Goal: Information Seeking & Learning: Learn about a topic

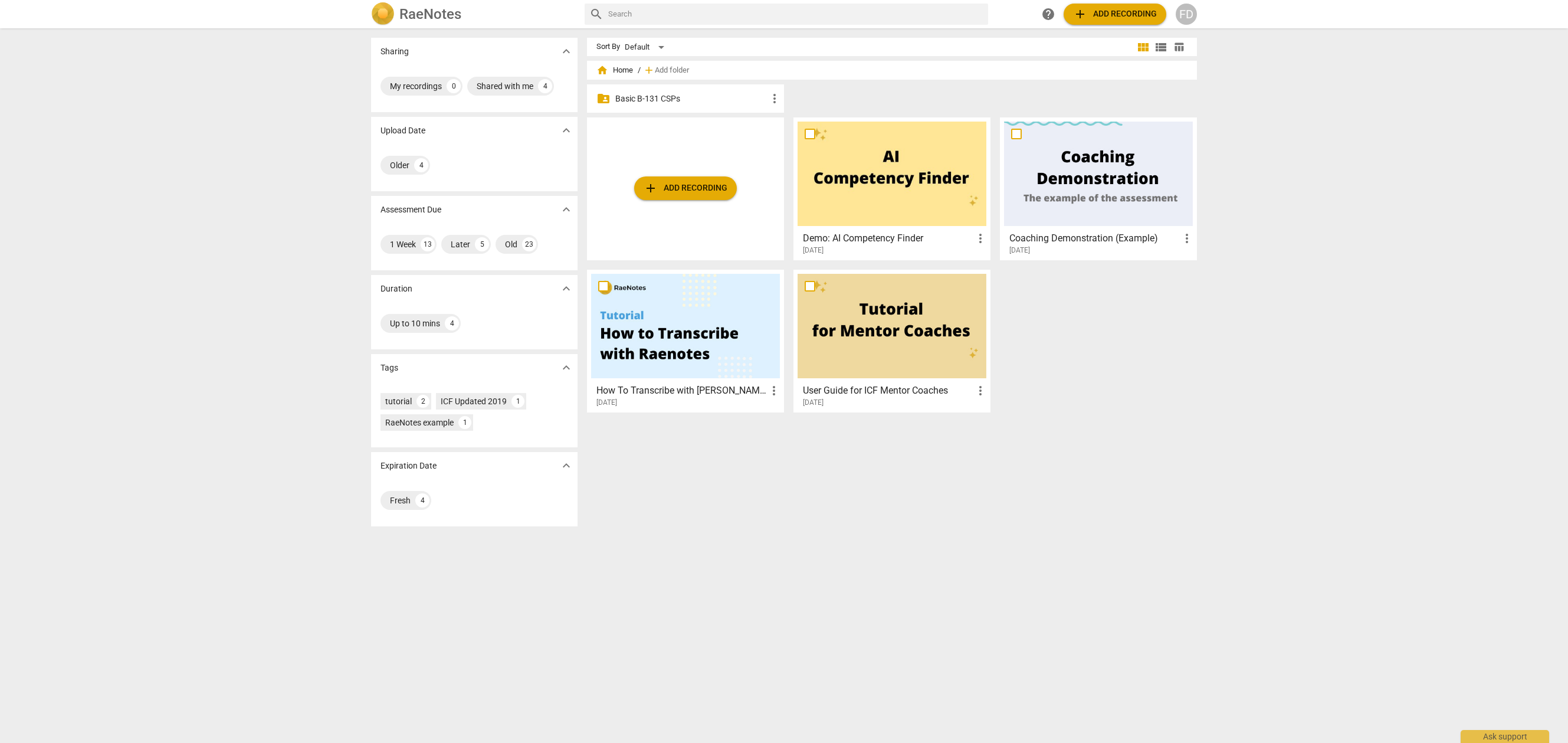
click at [1102, 18] on span "add Add recording" at bounding box center [1115, 14] width 84 height 14
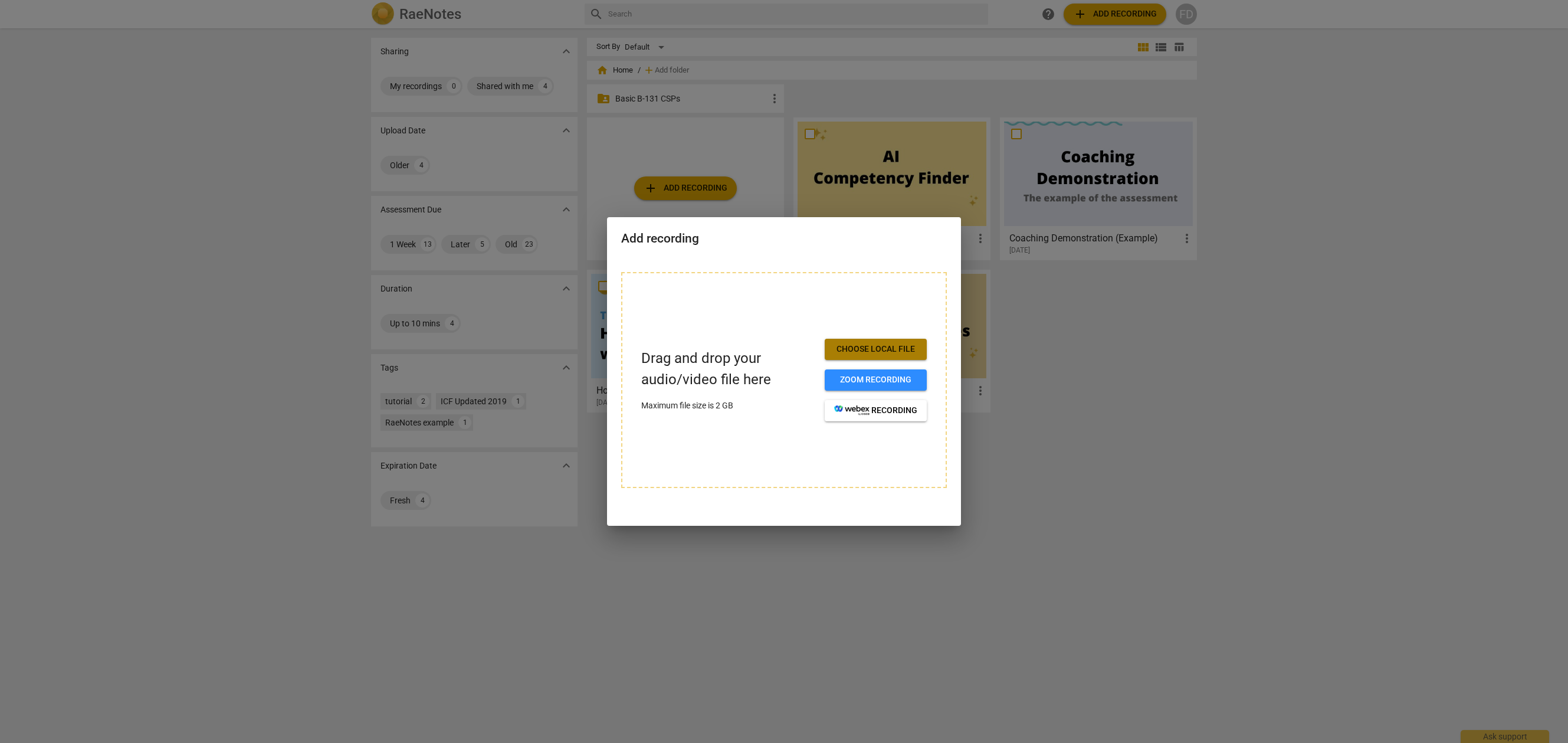
click at [868, 357] on button "Choose local file" at bounding box center [876, 349] width 102 height 21
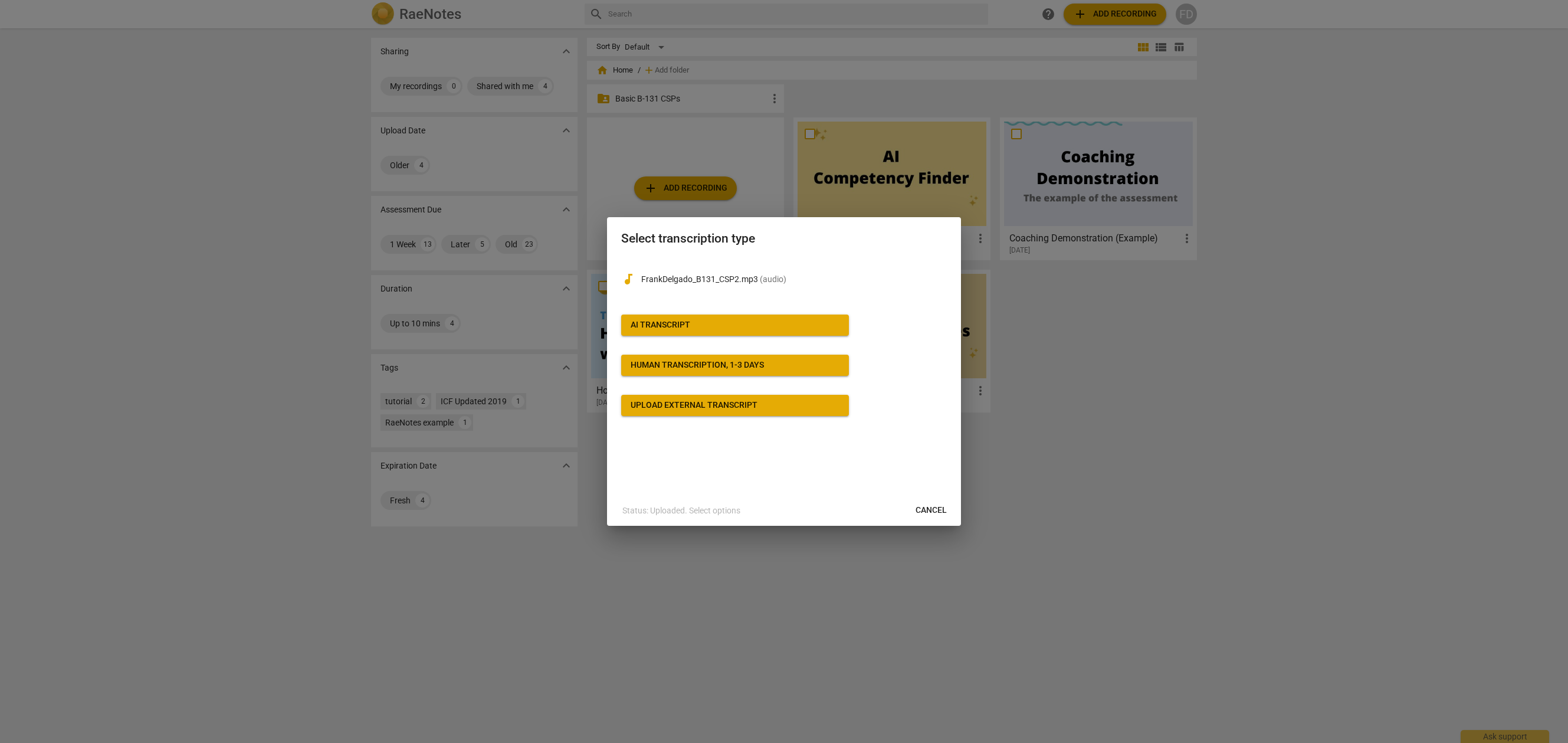
click at [929, 512] on span "Cancel" at bounding box center [931, 510] width 32 height 12
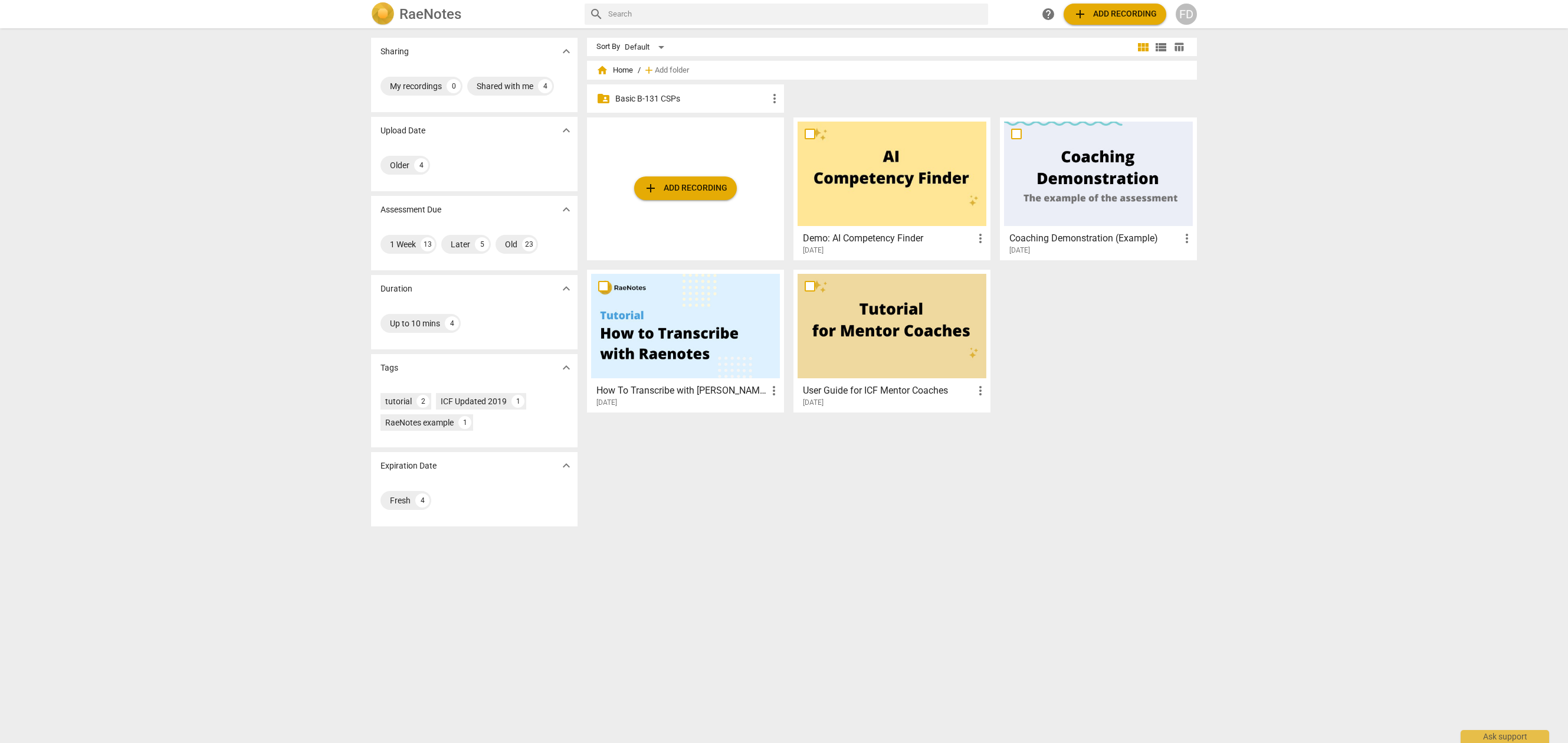
click at [1193, 17] on div "FD" at bounding box center [1186, 14] width 21 height 21
click at [1190, 143] on li "Balance" at bounding box center [1221, 143] width 90 height 28
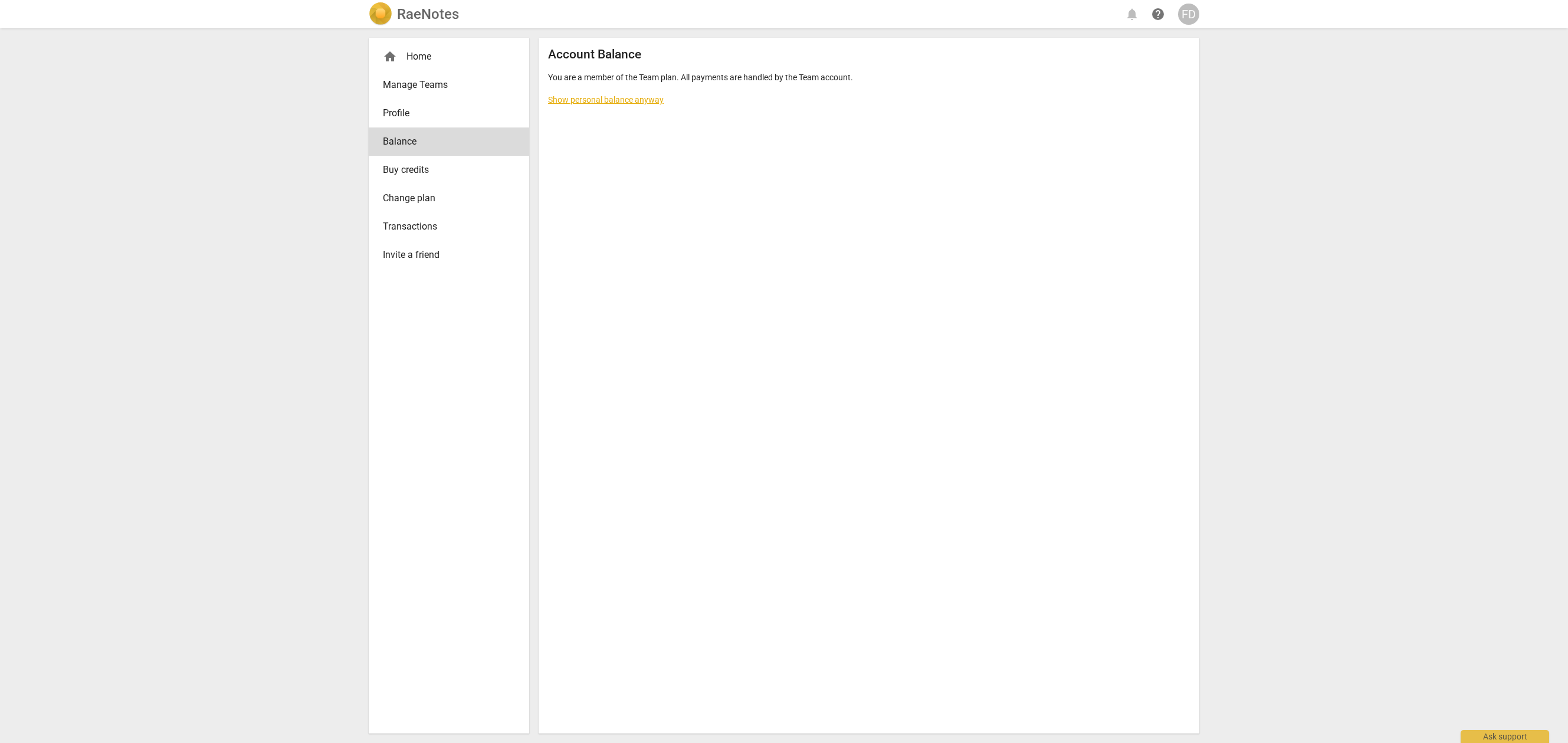
click at [404, 164] on span "Buy credits" at bounding box center [444, 170] width 123 height 14
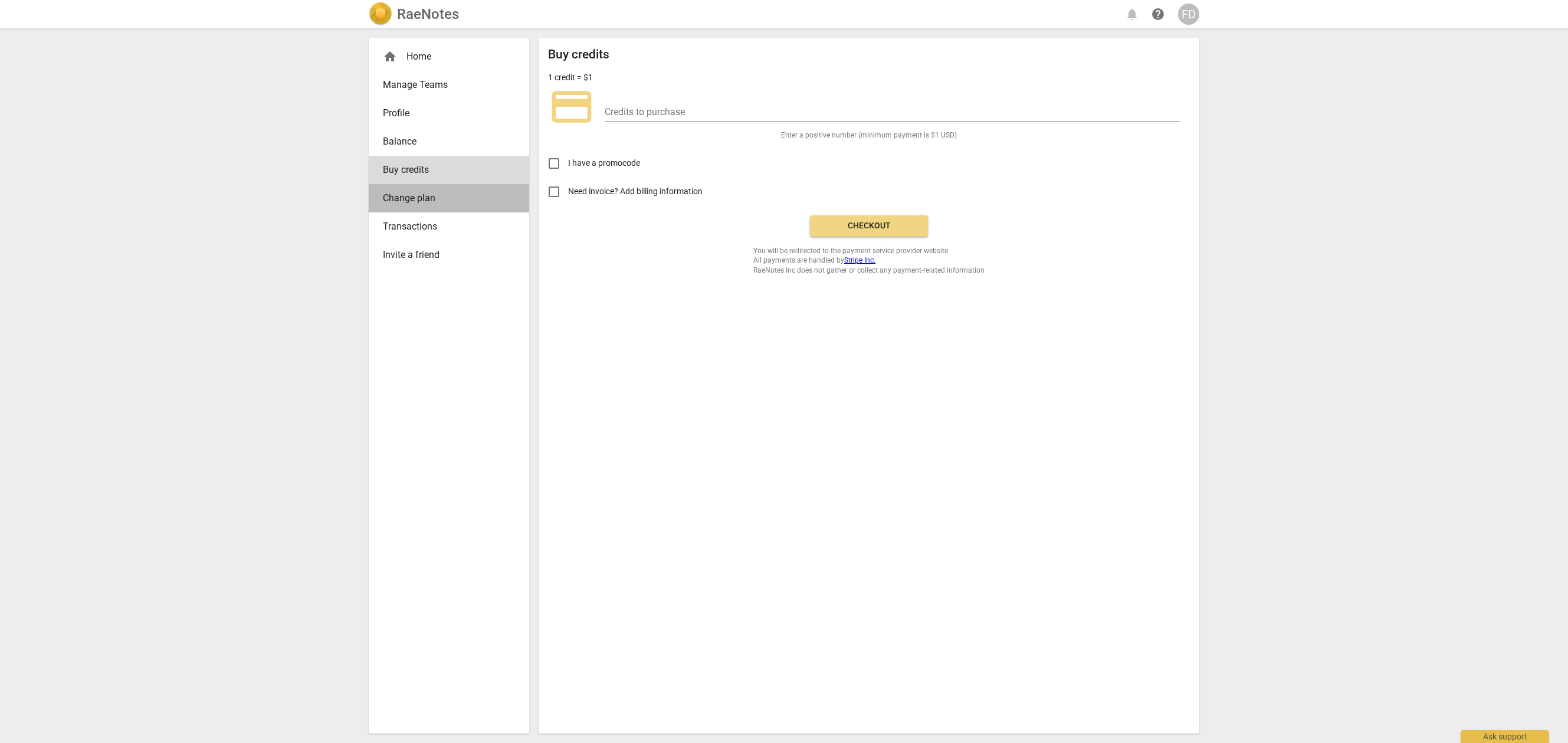
click at [423, 200] on span "Change plan" at bounding box center [444, 198] width 123 height 14
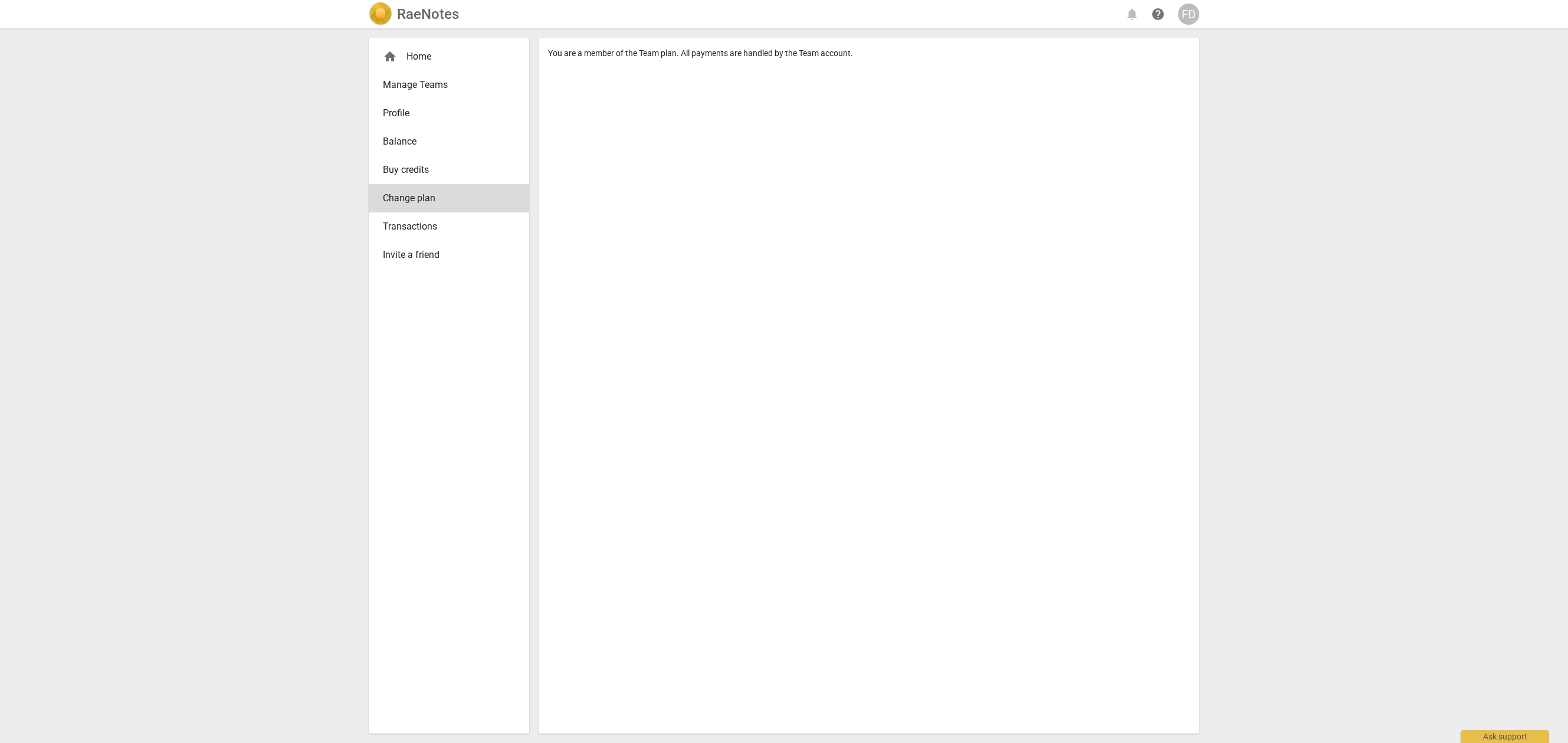
click at [449, 83] on span "Manage Teams" at bounding box center [444, 85] width 123 height 14
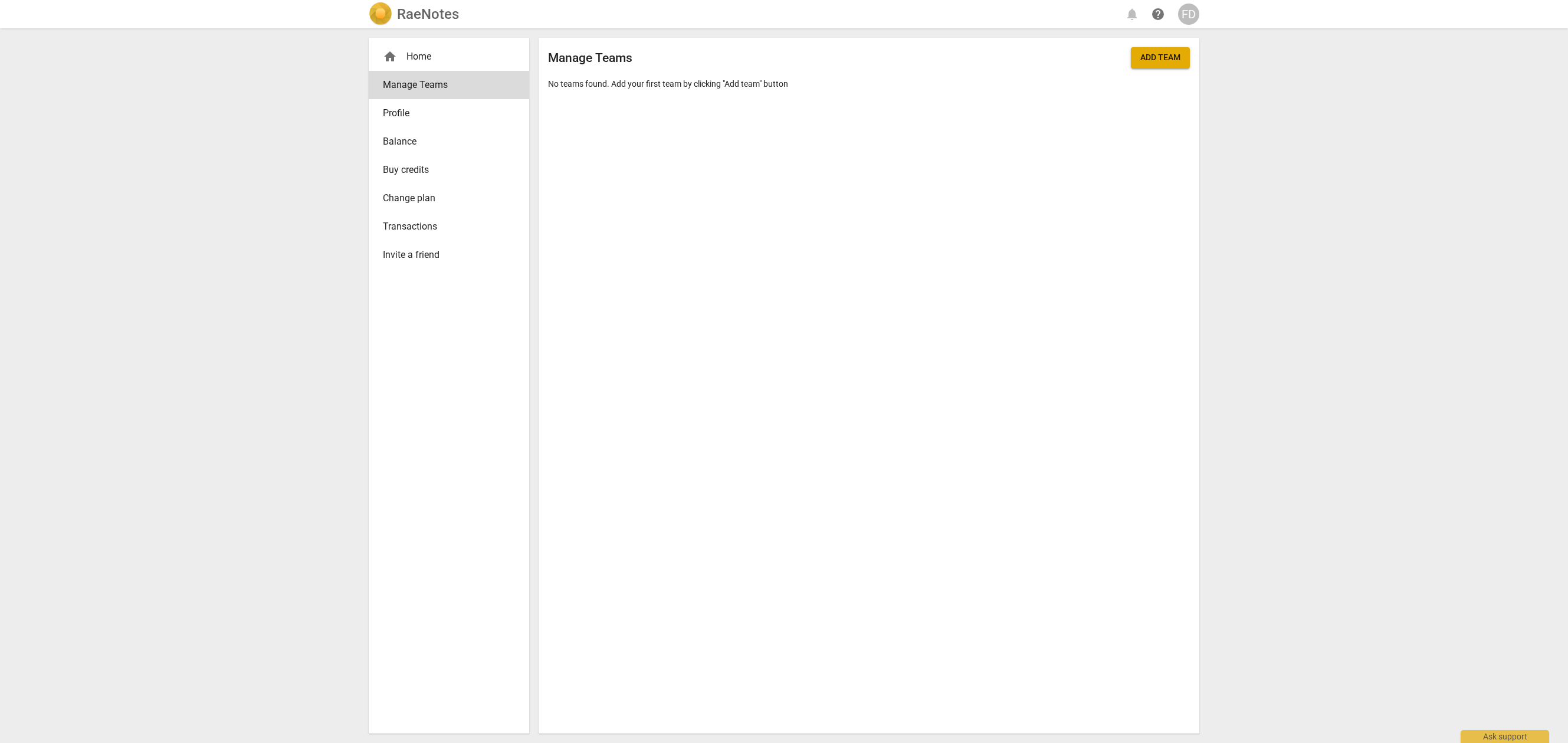
click at [420, 108] on span "Profile" at bounding box center [444, 113] width 123 height 14
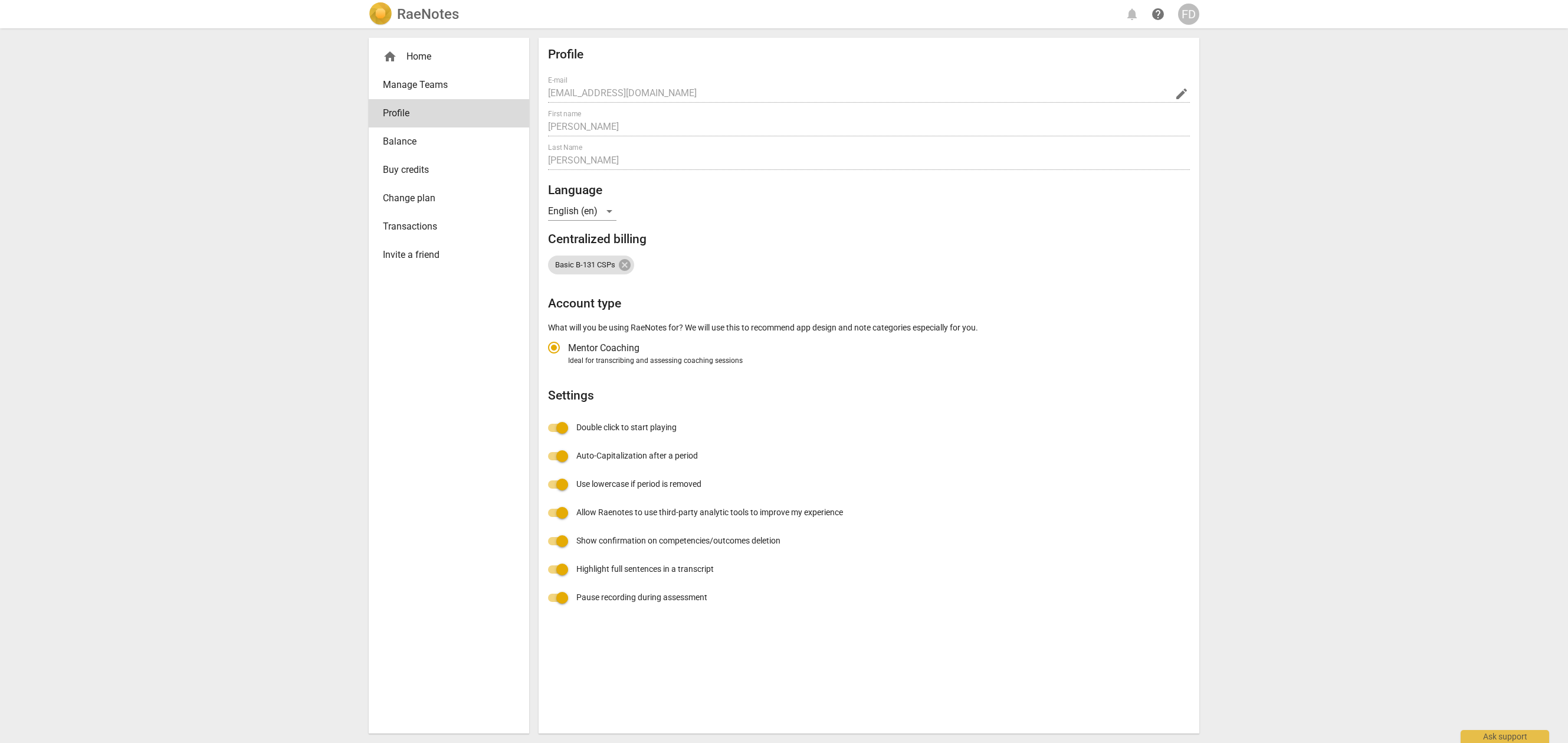
radio input "false"
click at [400, 55] on div "home Home" at bounding box center [444, 56] width 123 height 14
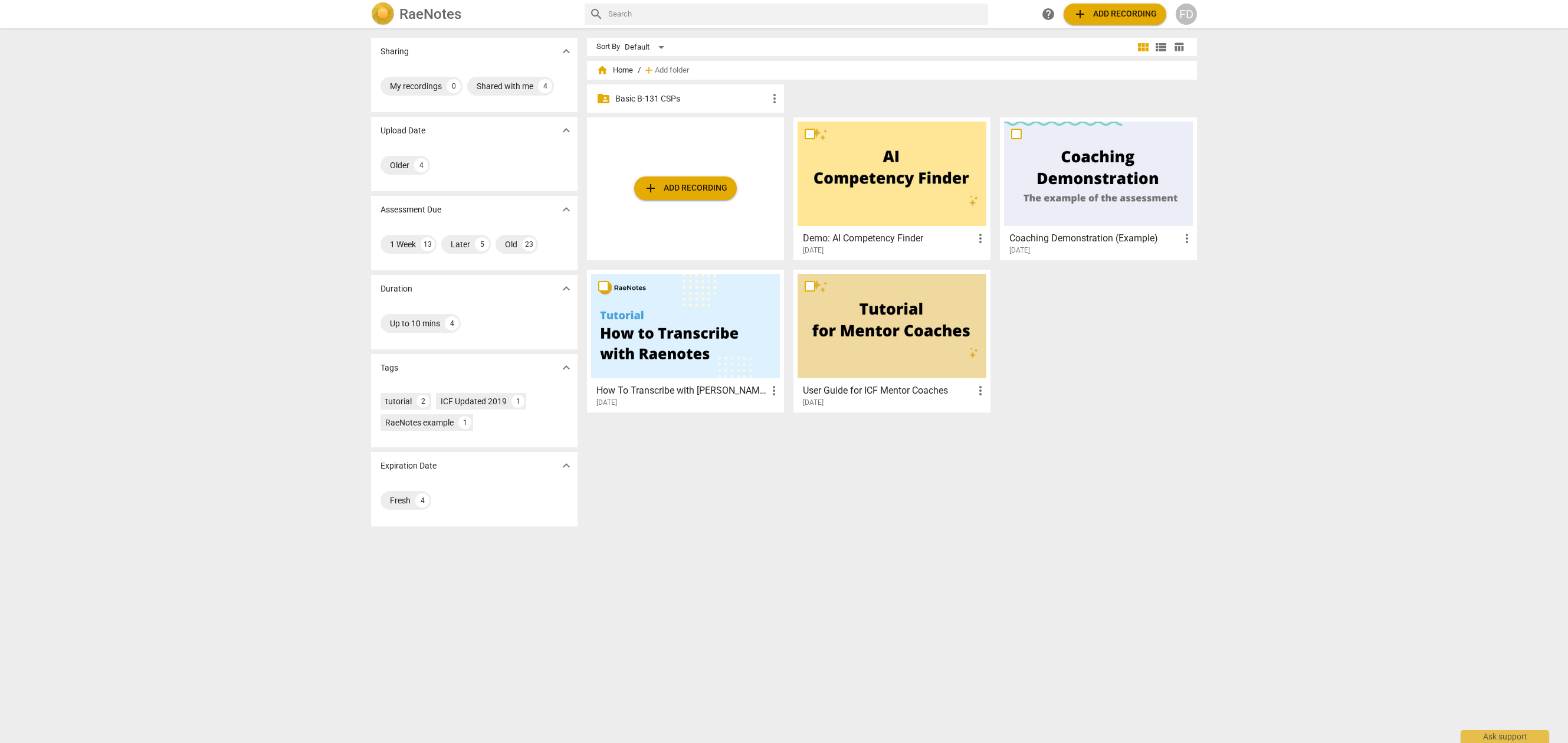
click at [660, 93] on p "Basic B-131 CSPs" at bounding box center [691, 99] width 152 height 12
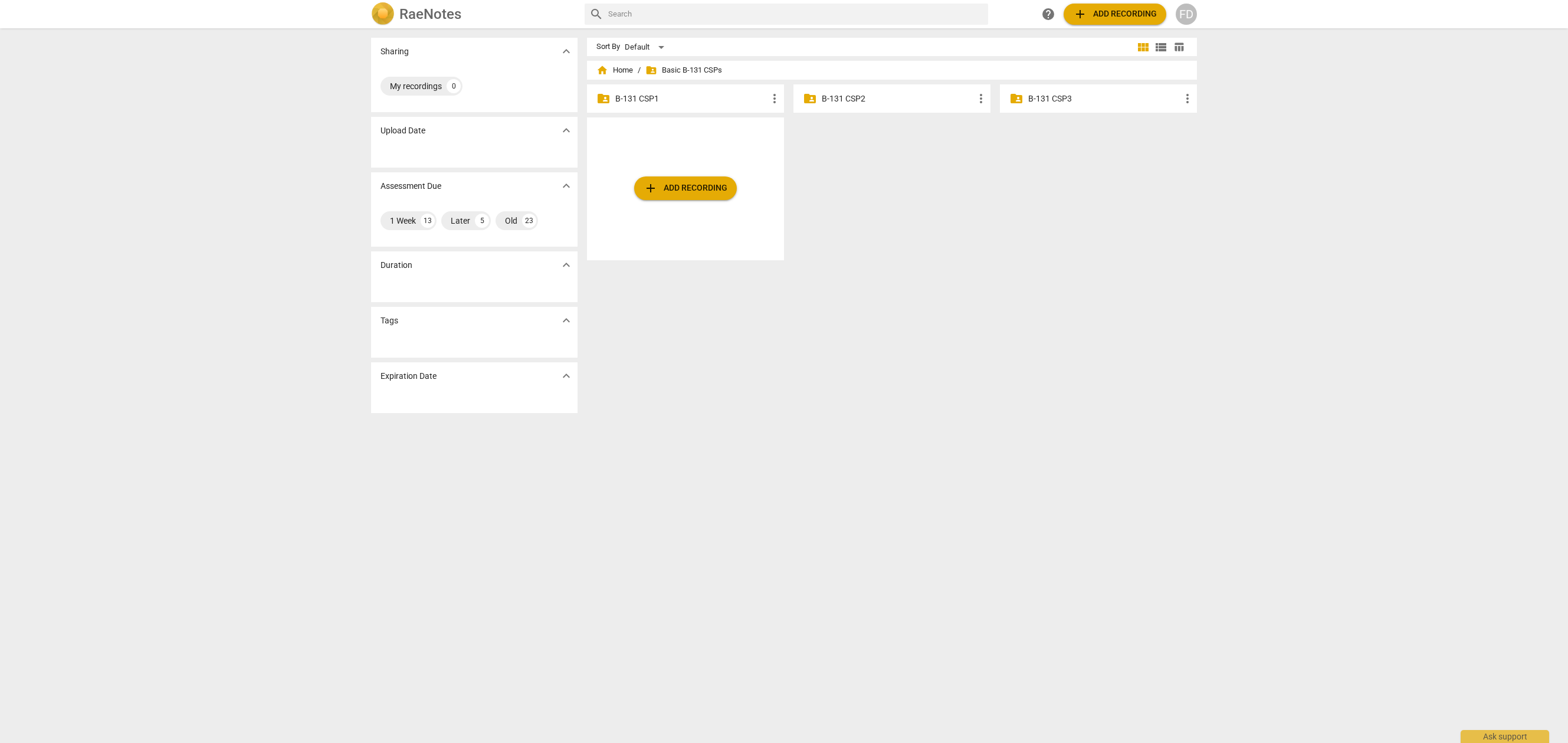
click at [1051, 99] on p "B-131 CSP3" at bounding box center [1105, 99] width 152 height 12
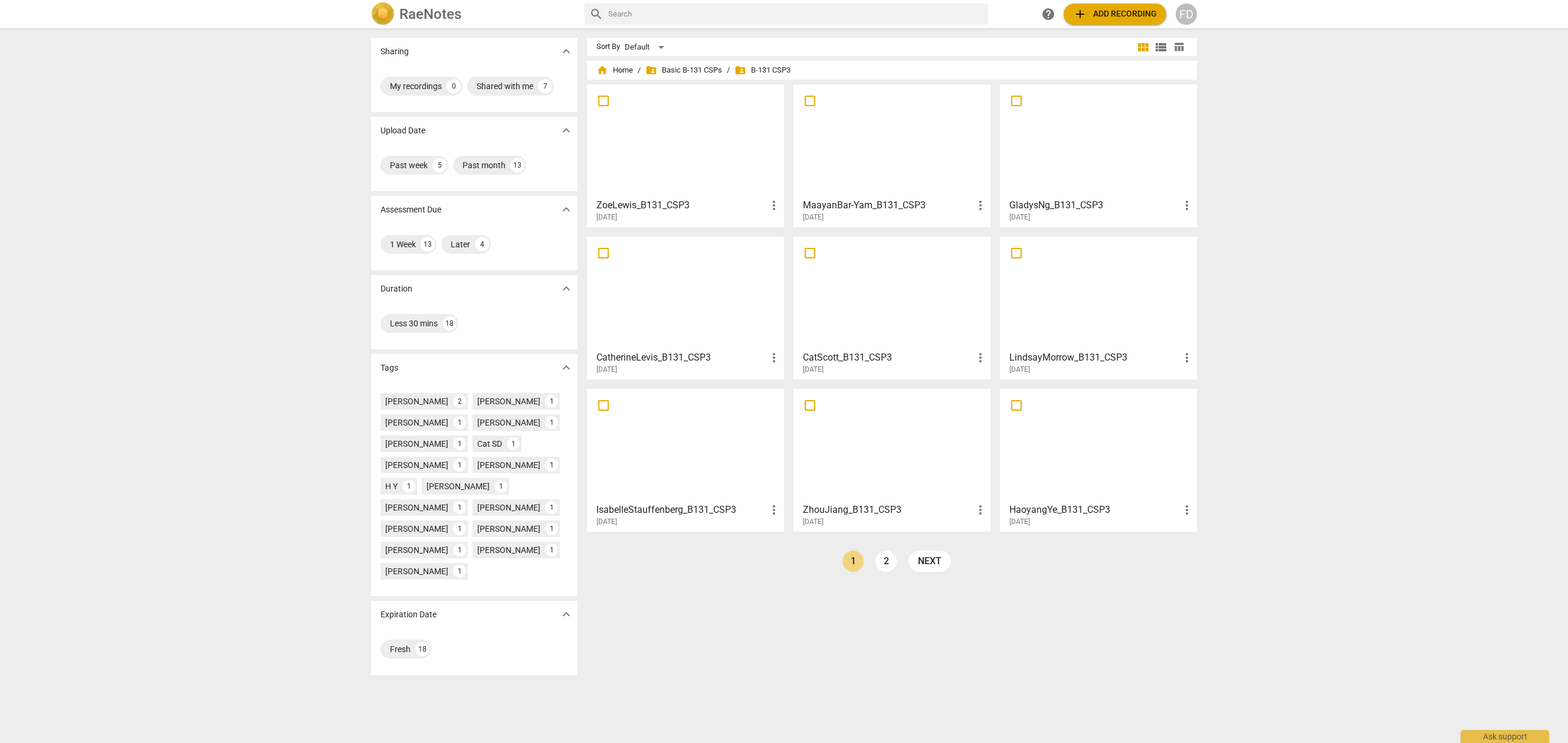
click at [1178, 49] on span "table_chart" at bounding box center [1179, 47] width 11 height 11
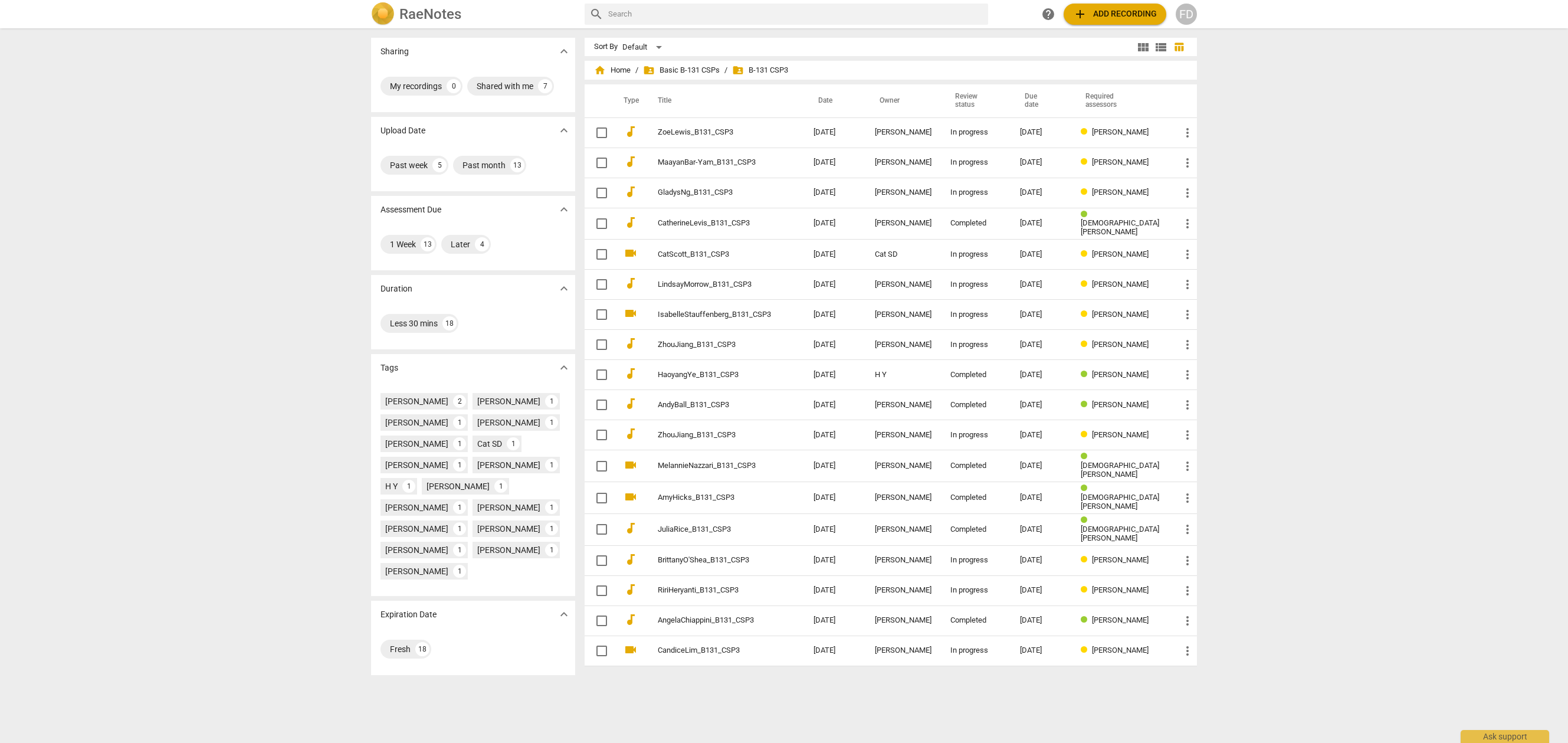
click at [1165, 51] on span "view_list" at bounding box center [1161, 47] width 14 height 14
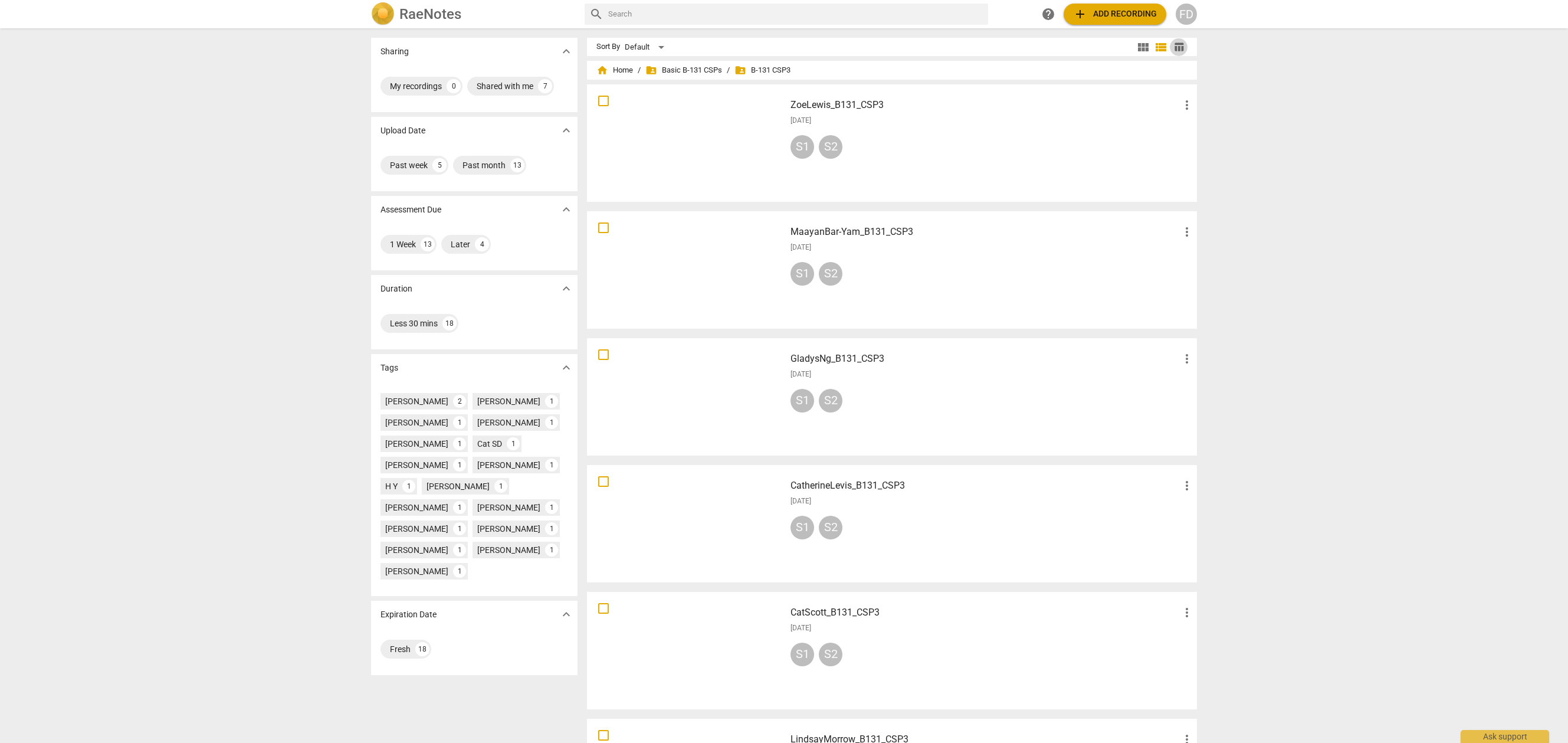
click at [1175, 51] on span "table_chart" at bounding box center [1179, 47] width 11 height 11
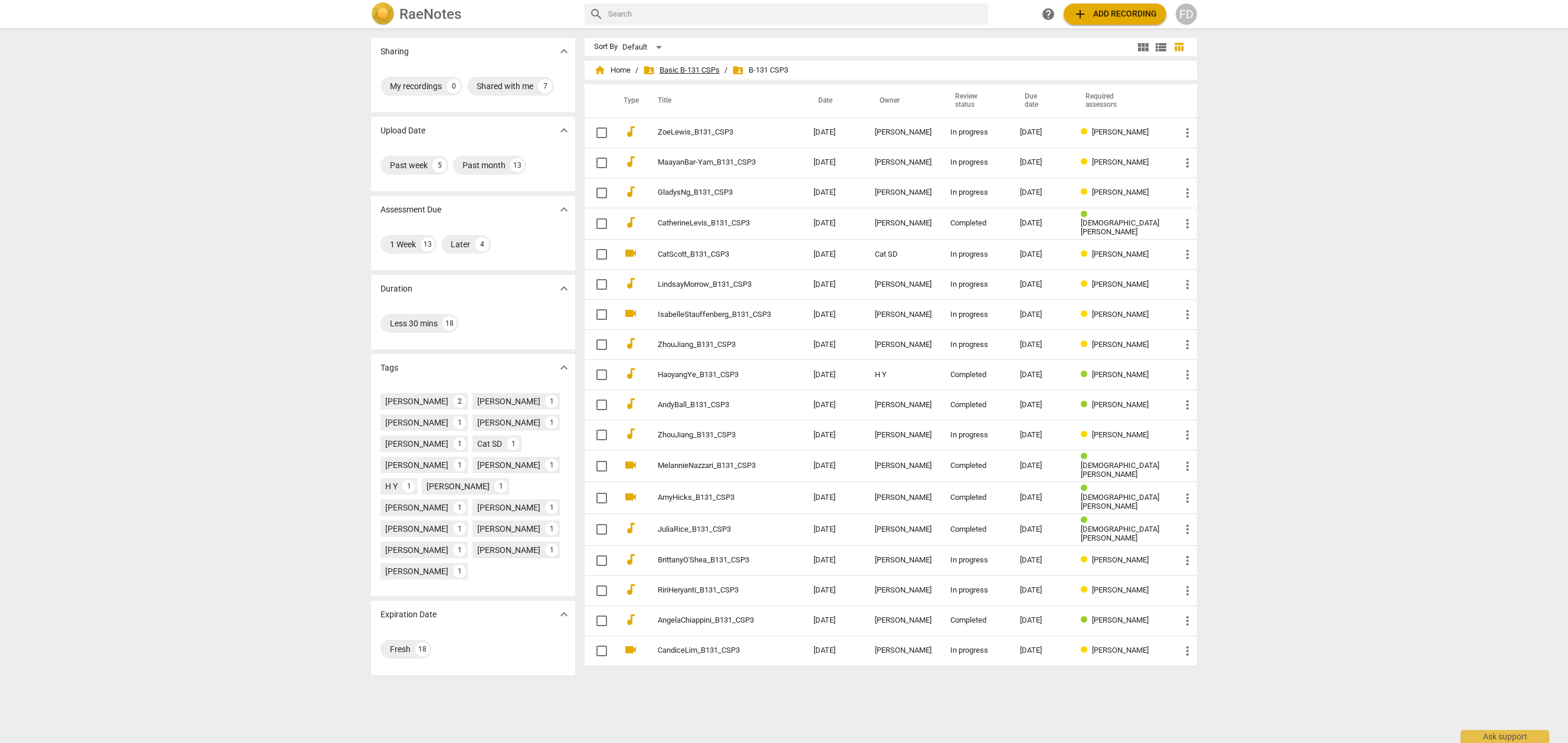
click at [683, 70] on span "folder_shared Basic B-131 CSPs" at bounding box center [681, 70] width 77 height 12
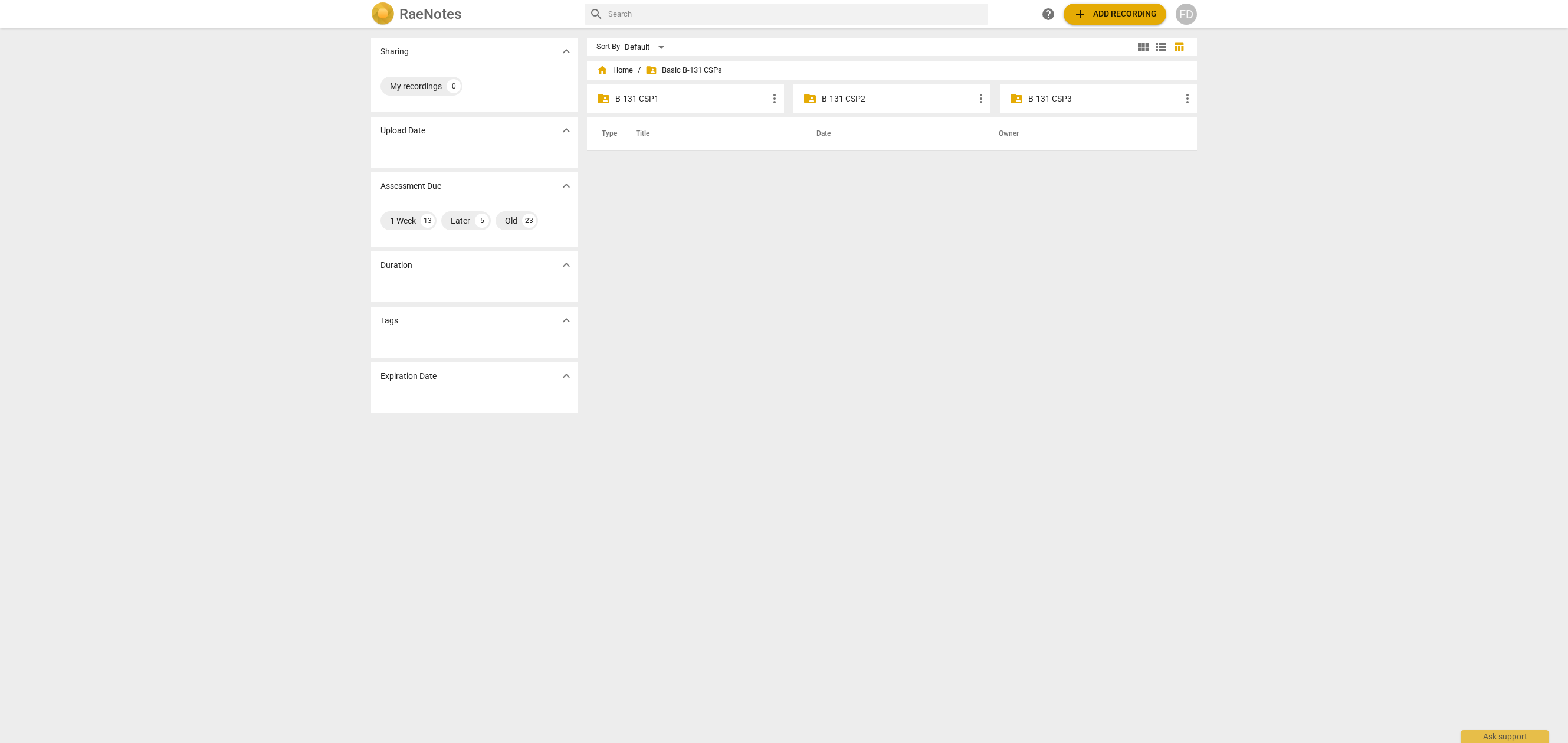
click at [842, 100] on p "B-131 CSP2" at bounding box center [898, 99] width 152 height 12
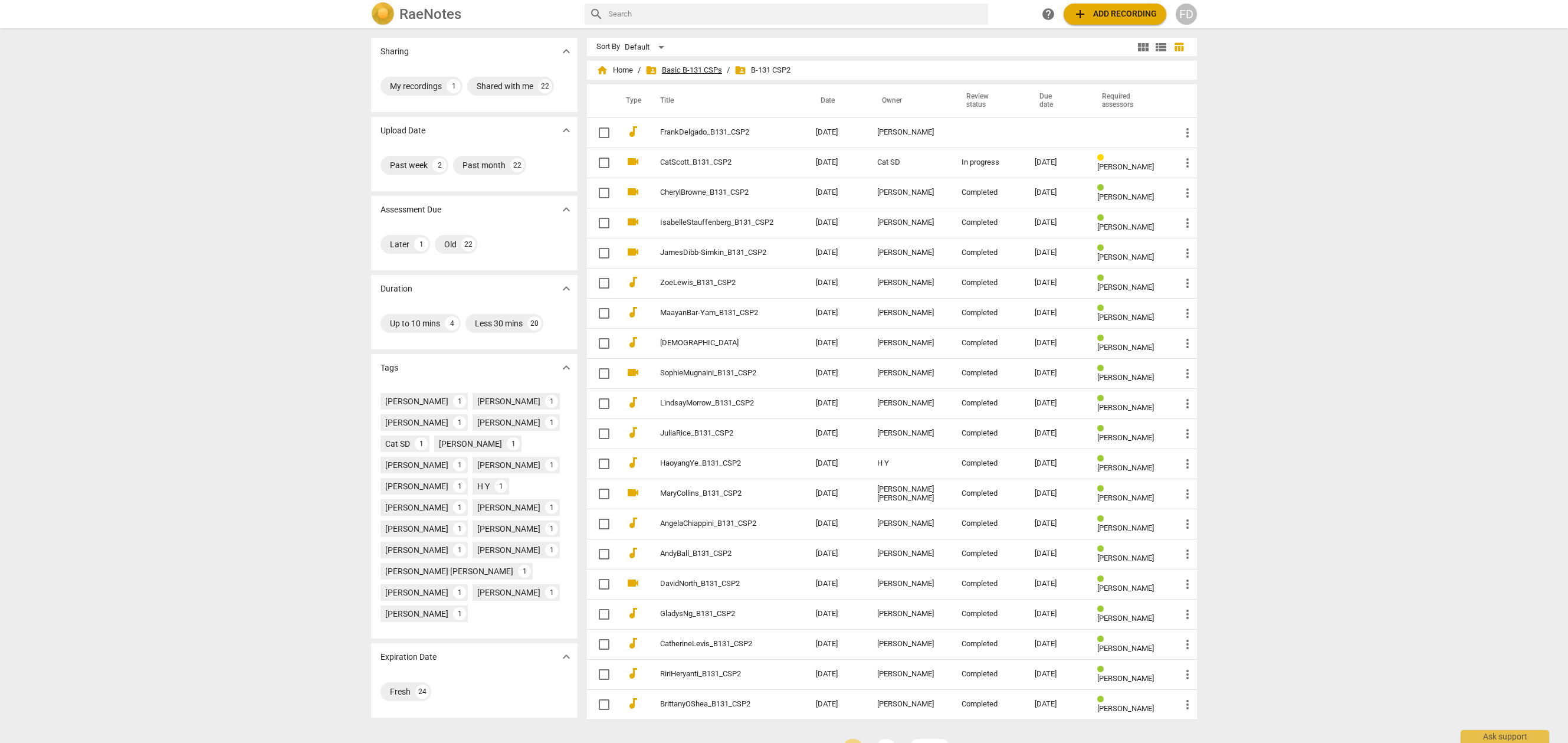
click at [684, 66] on span "folder_shared Basic B-131 CSPs" at bounding box center [684, 70] width 77 height 12
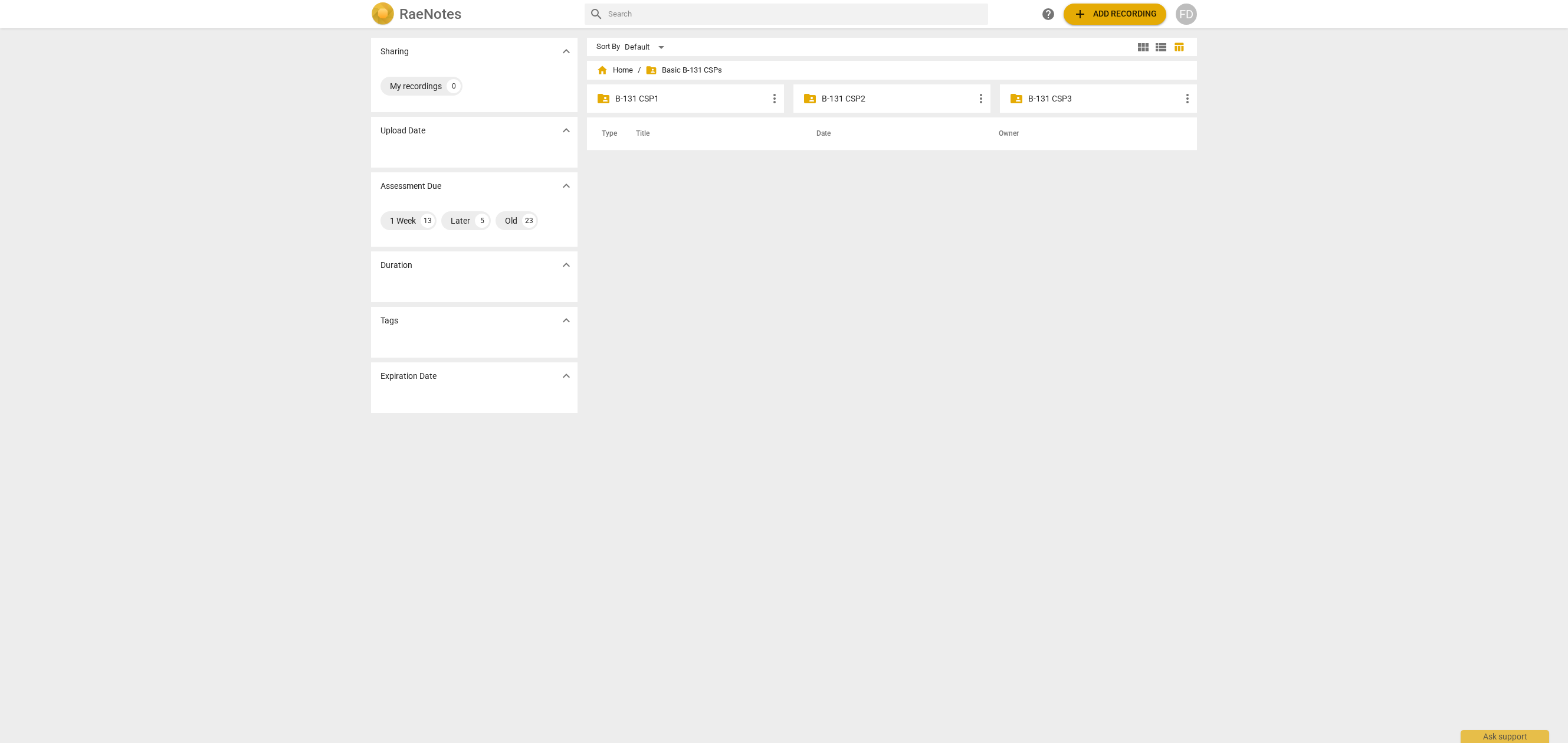
click at [1029, 98] on p "B-131 CSP3" at bounding box center [1105, 99] width 152 height 12
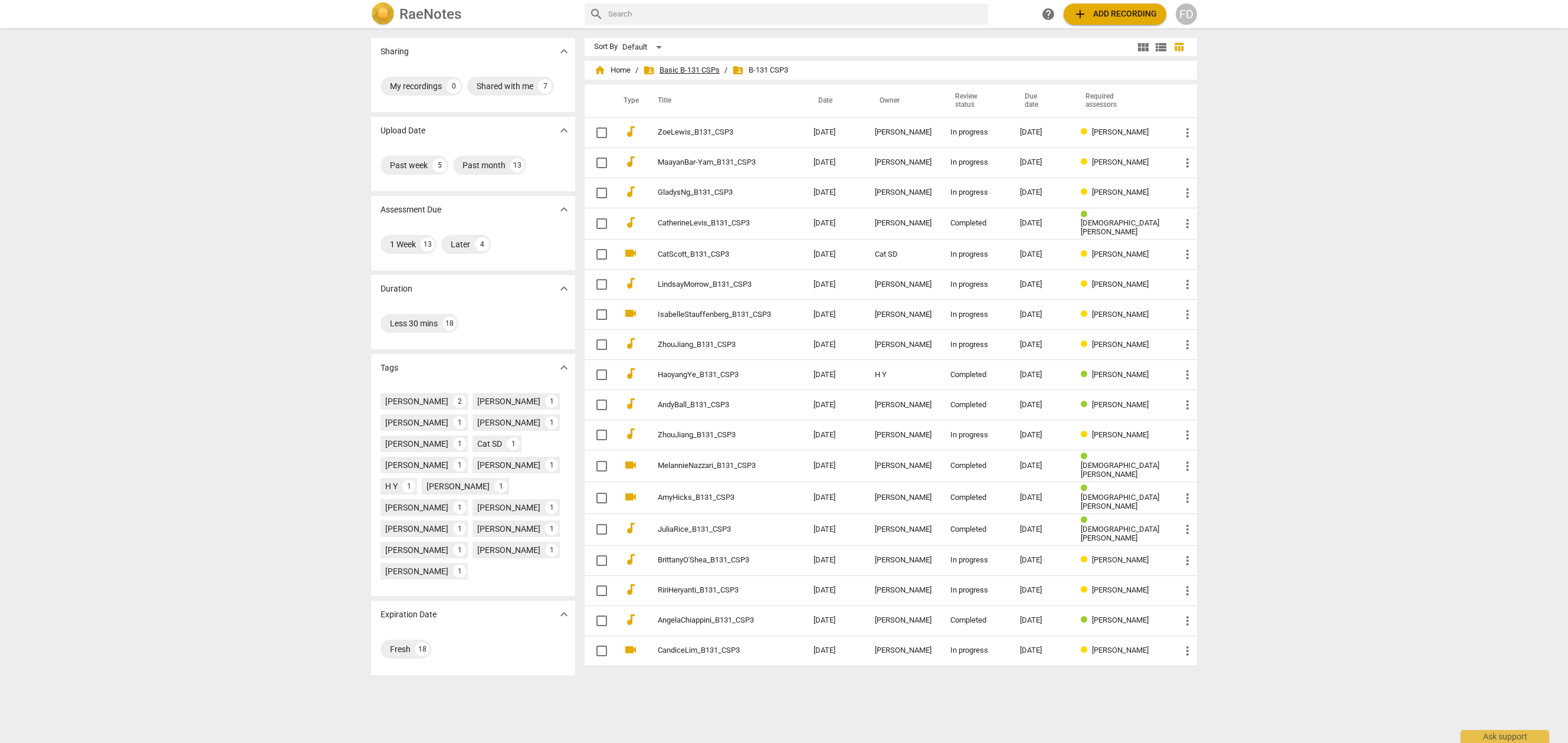
click at [694, 70] on span "folder_shared Basic B-131 CSPs" at bounding box center [681, 70] width 77 height 12
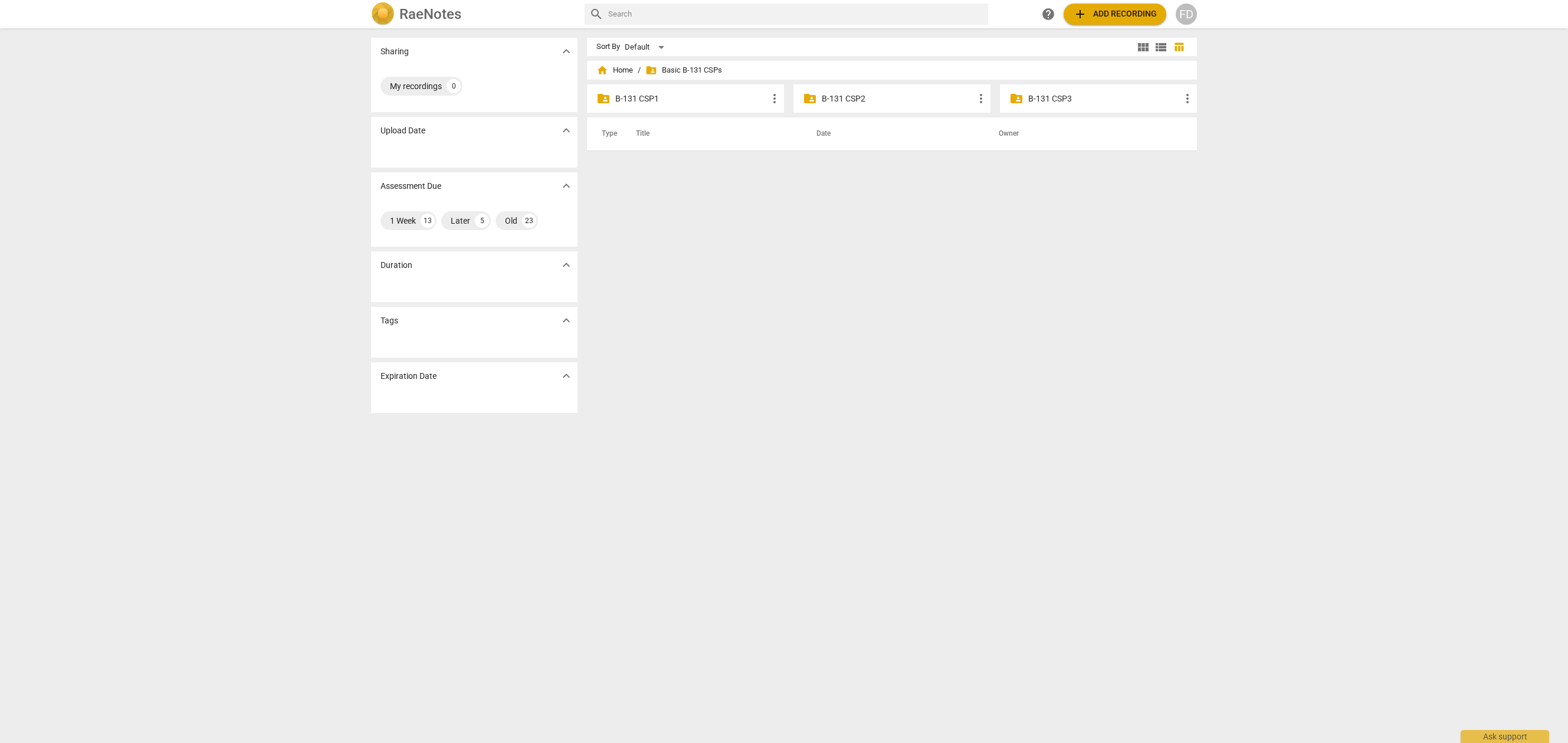
click at [848, 97] on p "B-131 CSP2" at bounding box center [898, 99] width 152 height 12
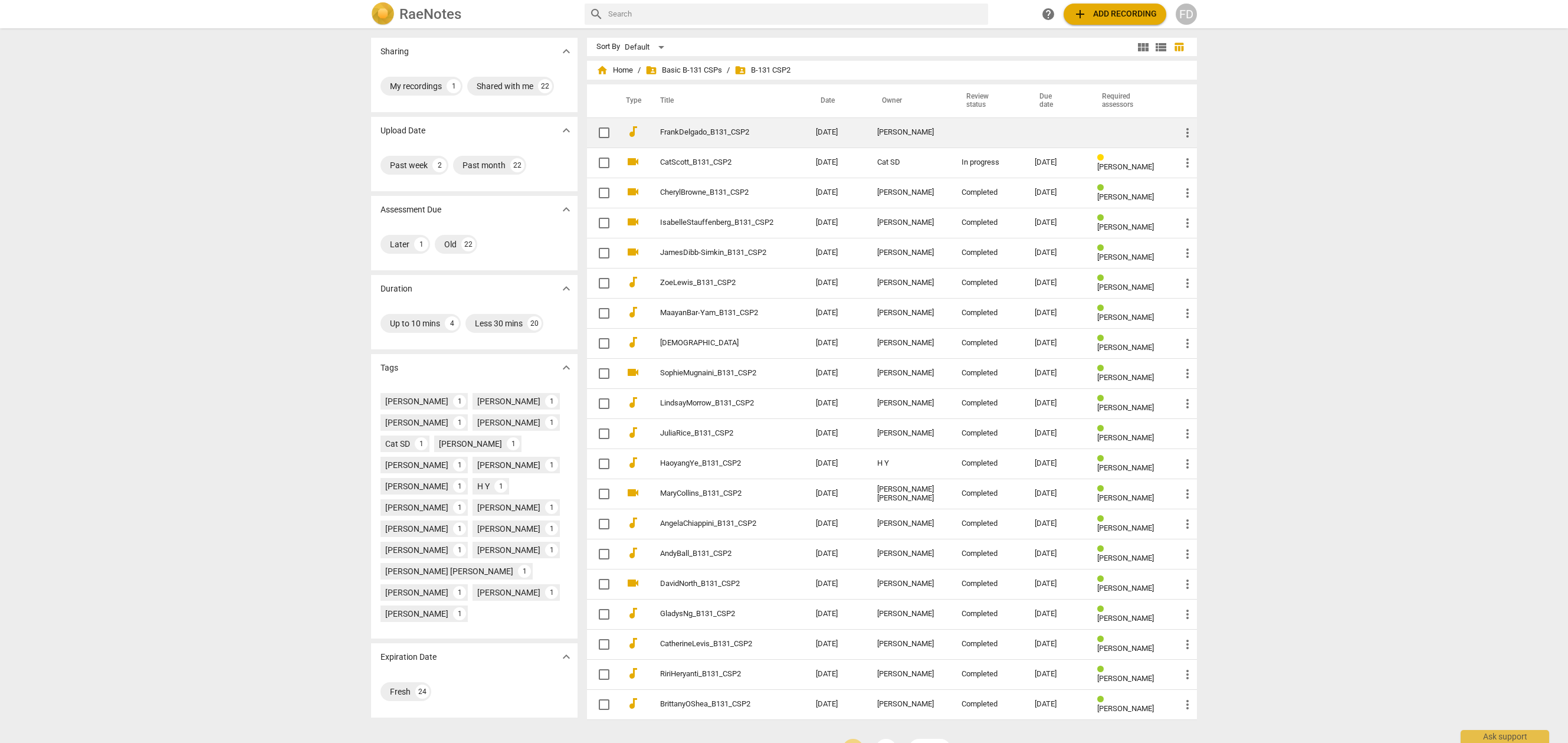
click at [1188, 132] on span "more_vert" at bounding box center [1188, 132] width 14 height 14
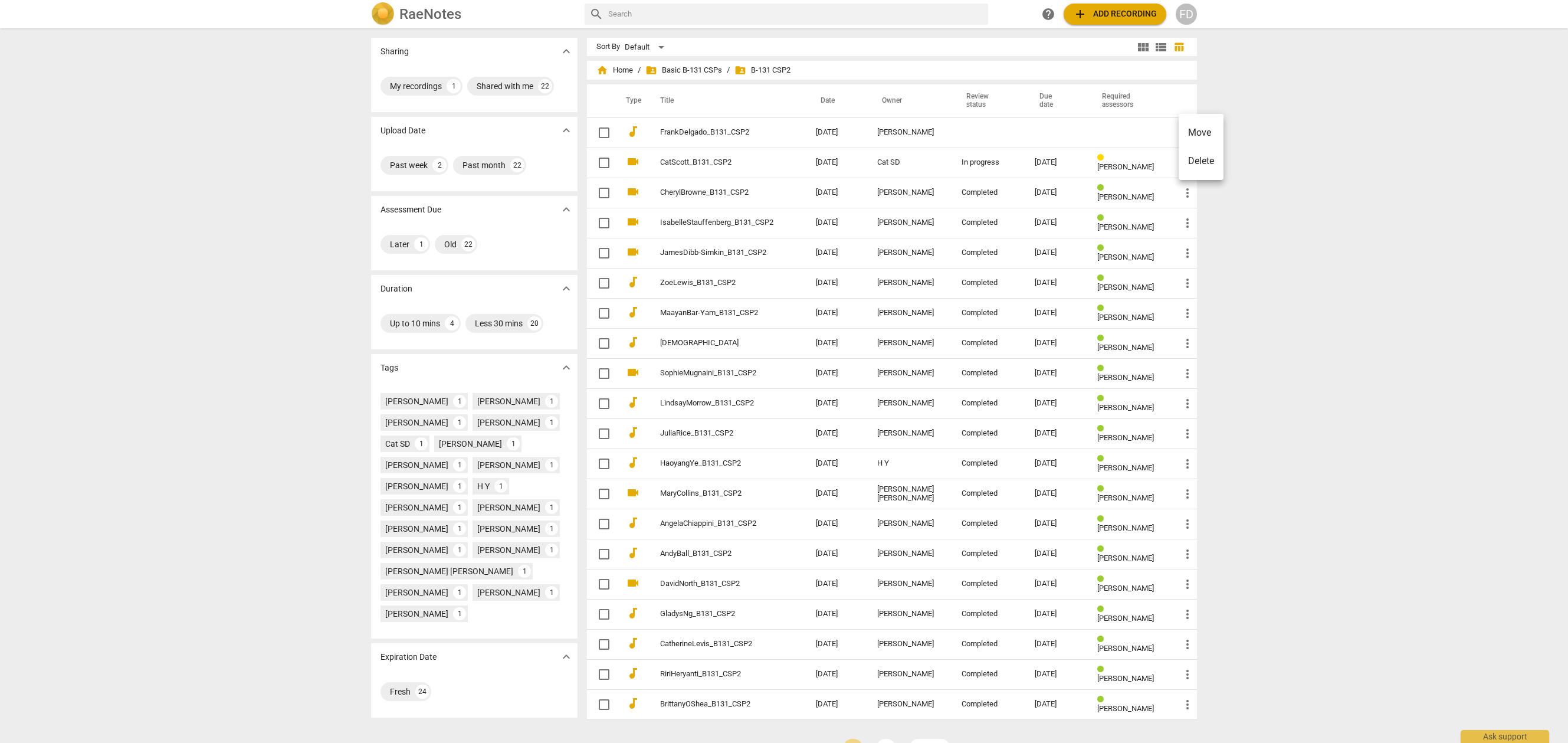
click at [1285, 107] on div at bounding box center [784, 372] width 1568 height 743
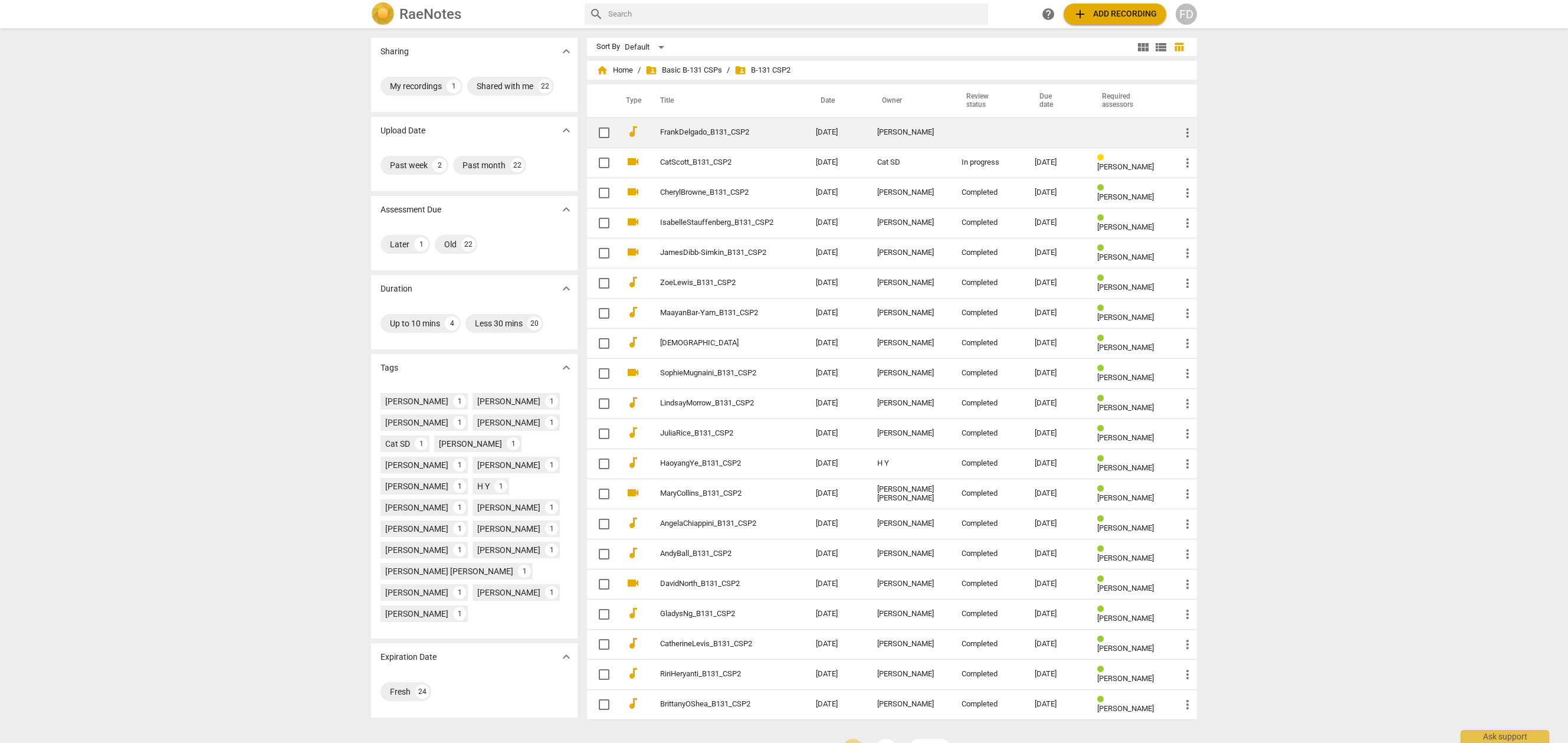
click at [603, 134] on input "checkbox" at bounding box center [604, 132] width 25 height 14
checkbox input "false"
click at [603, 134] on input "checkbox" at bounding box center [604, 132] width 25 height 14
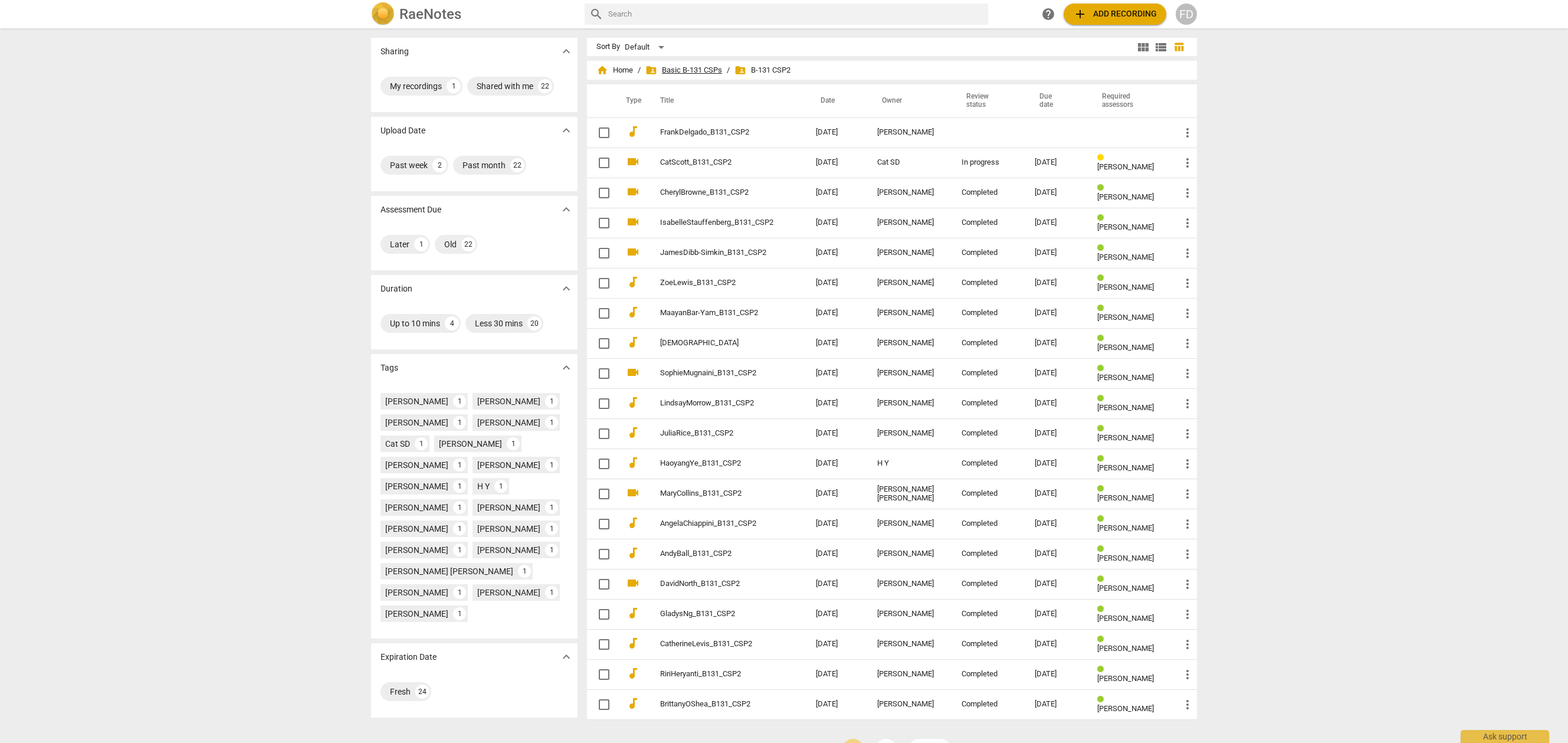
click at [679, 67] on span "folder_shared Basic B-131 CSPs" at bounding box center [684, 70] width 77 height 12
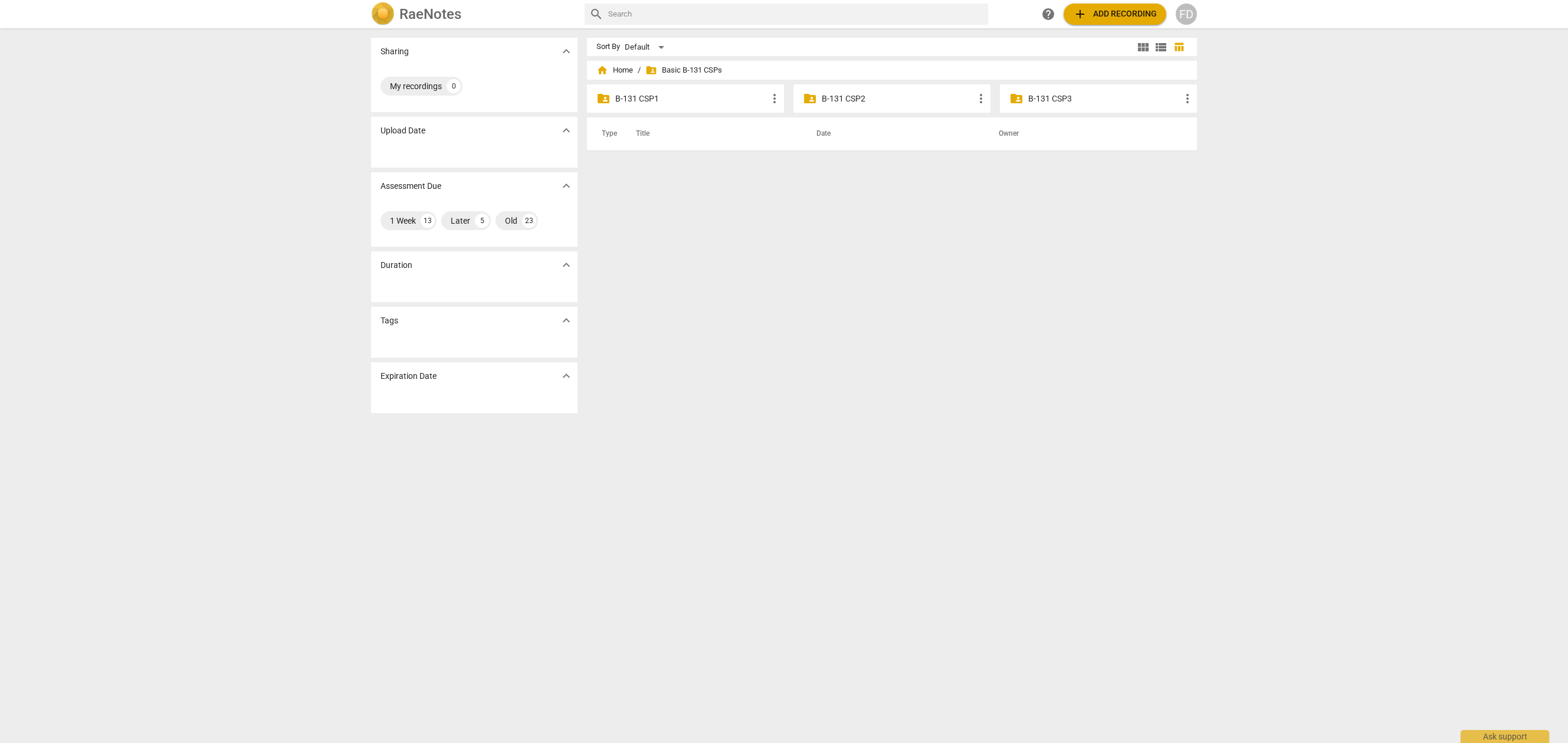
click at [1045, 99] on p "B-131 CSP3" at bounding box center [1105, 99] width 152 height 12
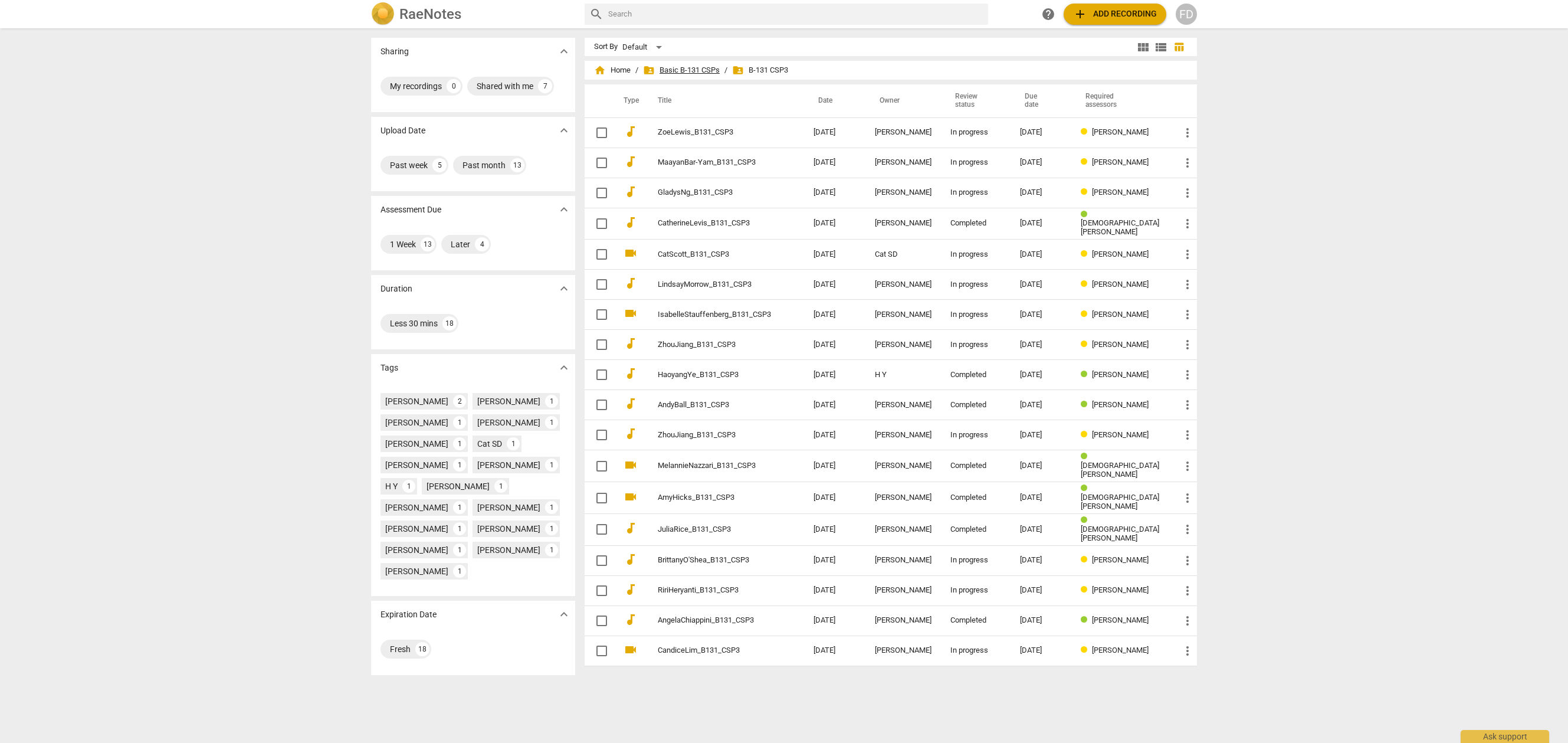
click at [672, 66] on span "folder_shared Basic B-131 CSPs" at bounding box center [681, 70] width 77 height 12
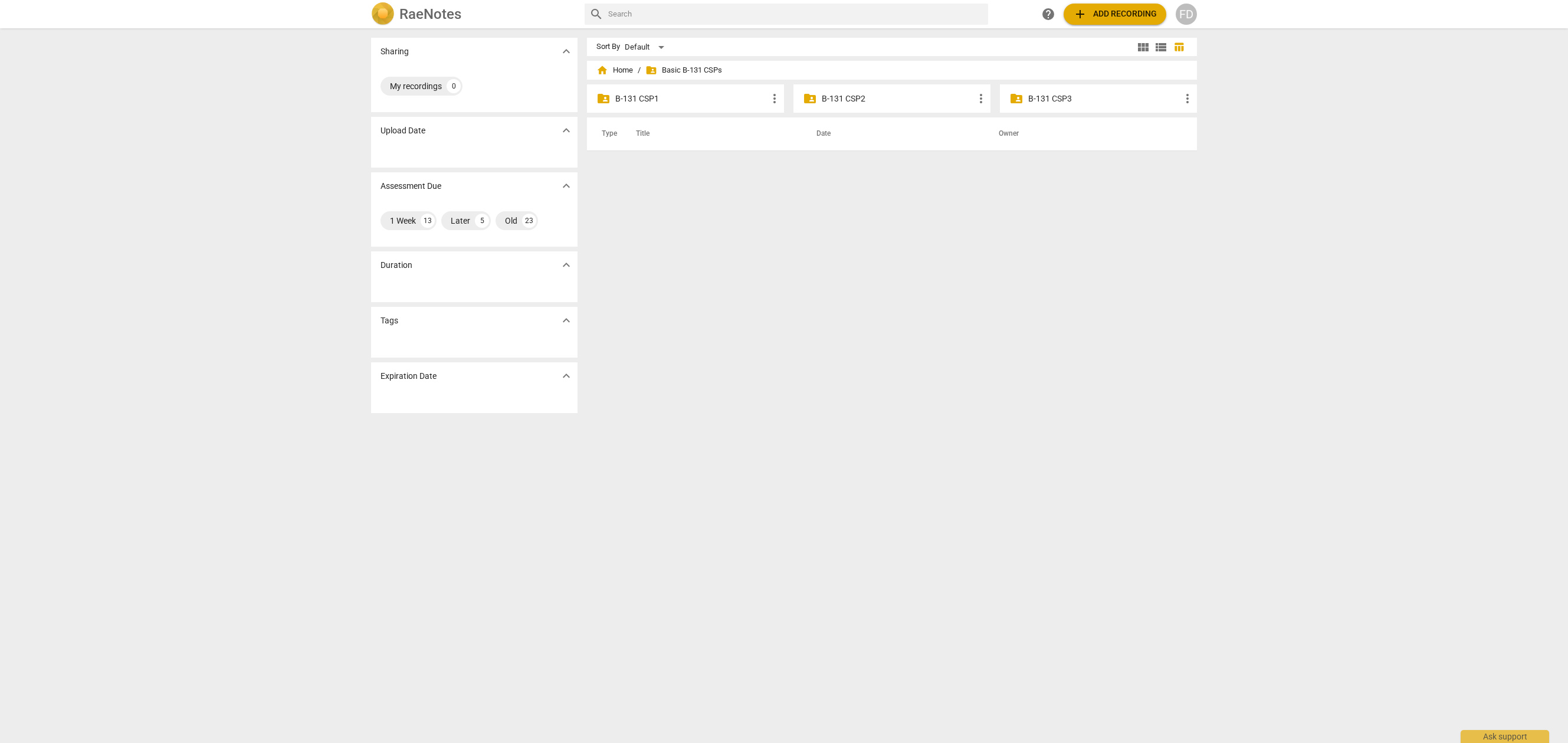
click at [634, 102] on p "B-131 CSP1" at bounding box center [691, 99] width 152 height 12
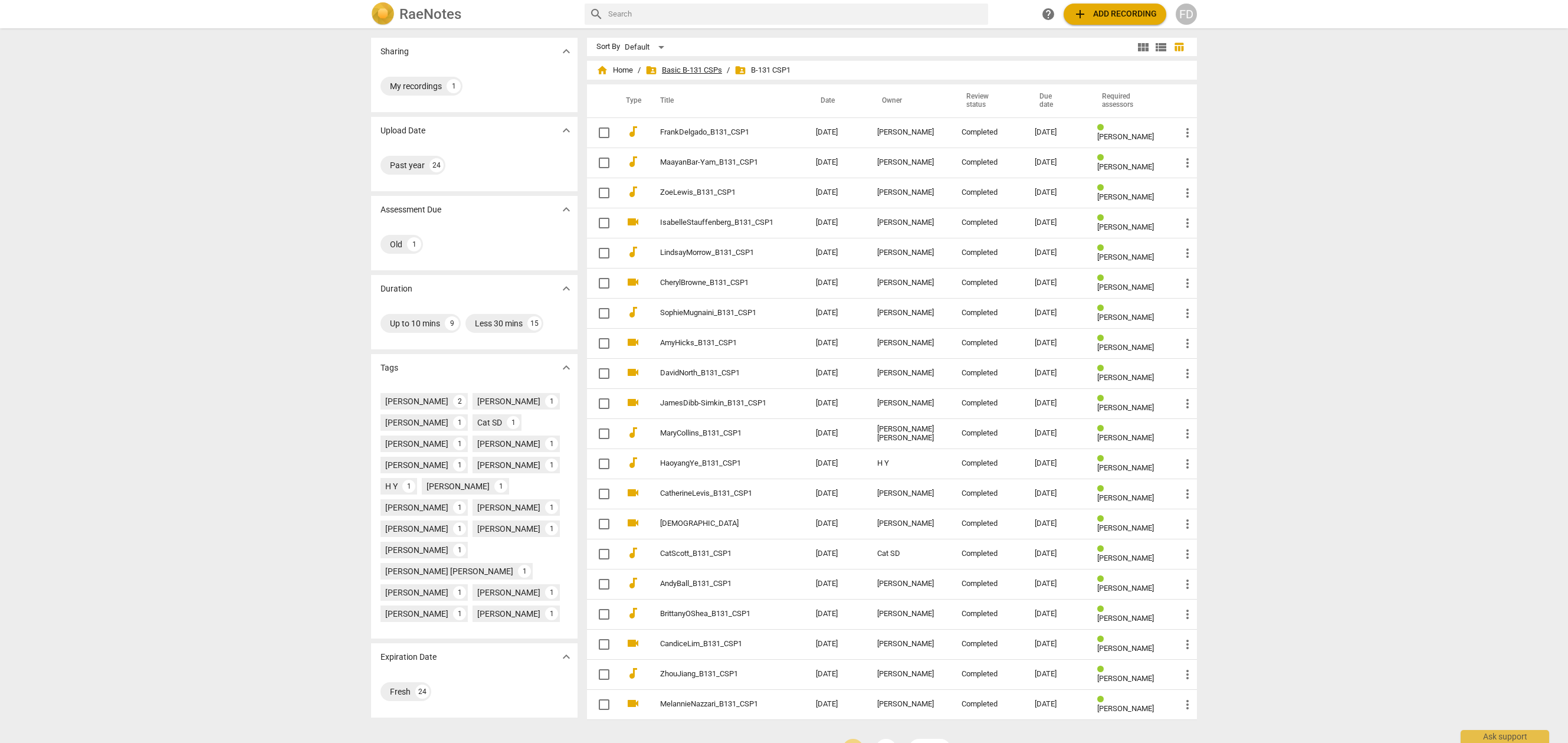
click at [669, 71] on span "folder_shared Basic B-131 CSPs" at bounding box center [684, 70] width 77 height 12
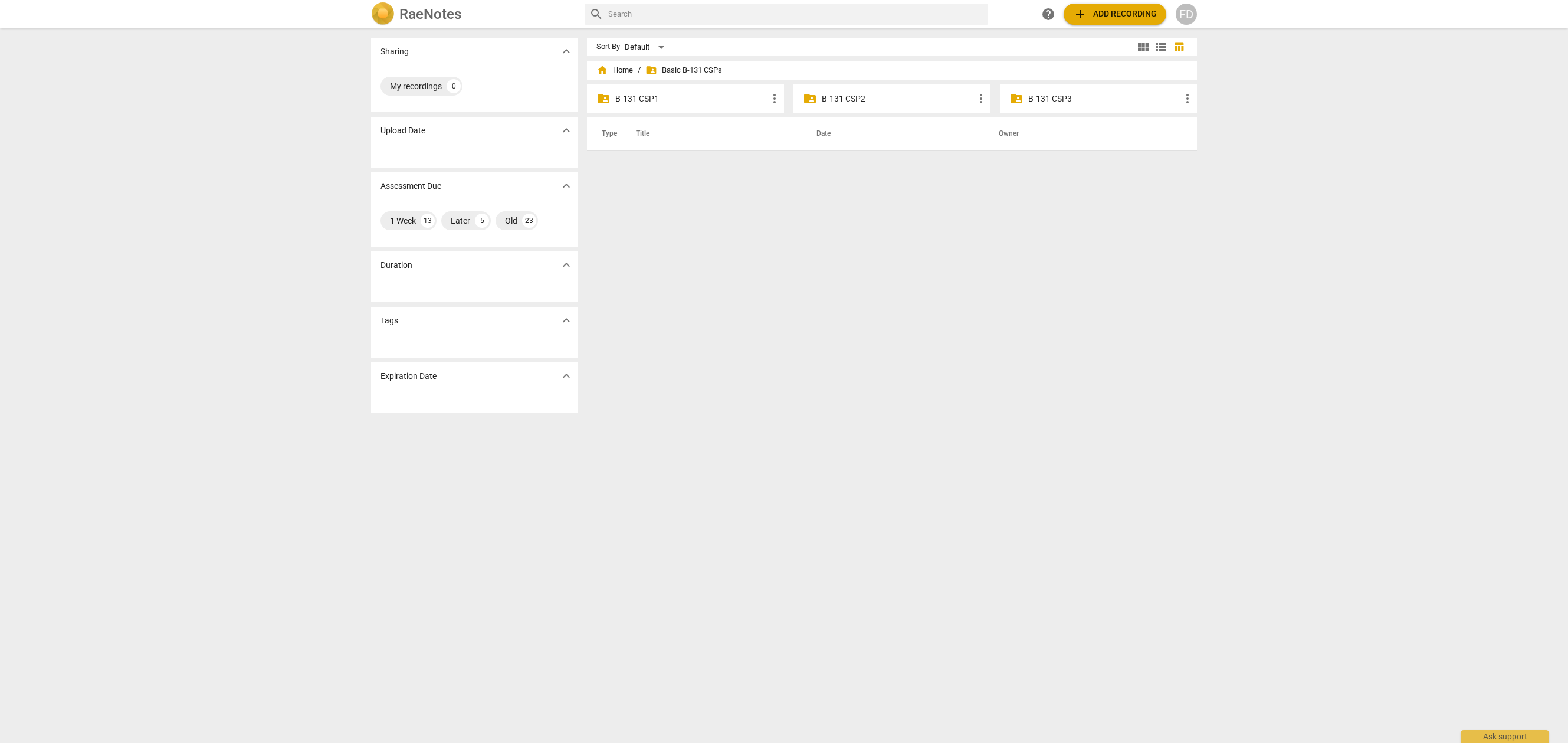
click at [1046, 95] on p "B-131 CSP3" at bounding box center [1105, 99] width 152 height 12
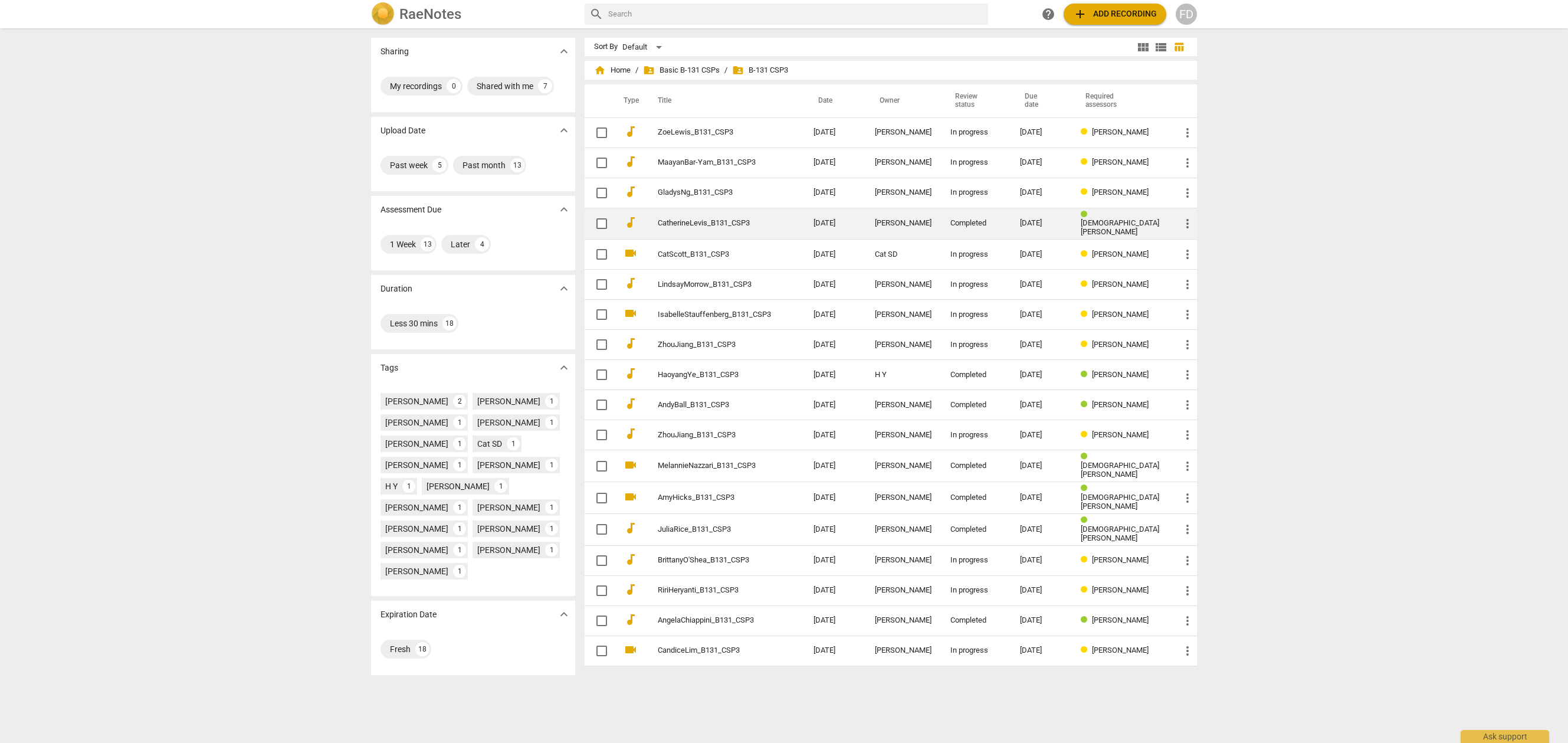
click at [723, 229] on td "CatherineLevis_B131_CSP3" at bounding box center [724, 223] width 160 height 32
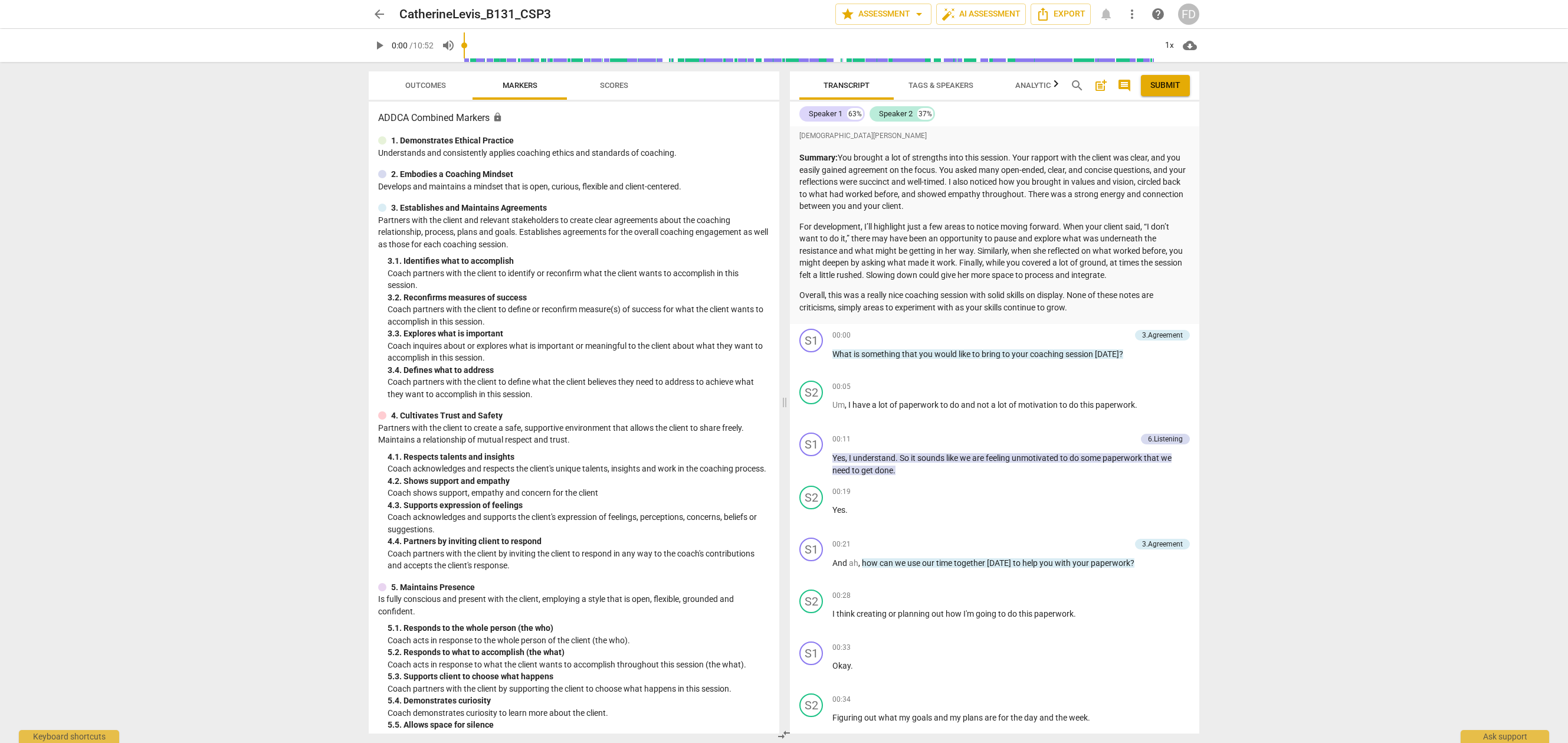
click at [380, 46] on span "play_arrow" at bounding box center [379, 45] width 14 height 14
click at [380, 46] on span "pause" at bounding box center [379, 45] width 14 height 14
type input "9"
click at [384, 16] on span "arrow_back" at bounding box center [379, 14] width 14 height 14
